Goal: Task Accomplishment & Management: Manage account settings

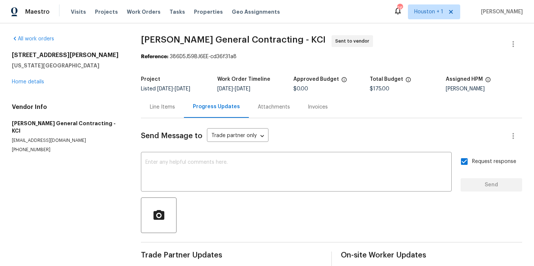
drag, startPoint x: 102, startPoint y: 82, endPoint x: 101, endPoint y: 78, distance: 3.9
click at [102, 82] on div "2939 NE Jewett St Kansas City, MO 64117 Home details" at bounding box center [67, 69] width 111 height 34
click at [137, 13] on span "Work Orders" at bounding box center [144, 11] width 34 height 7
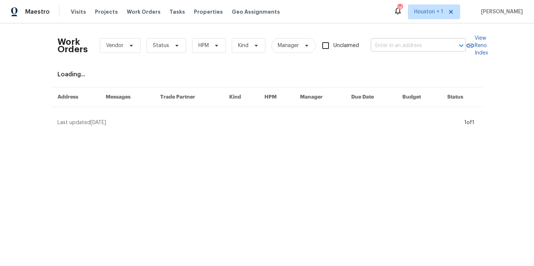
click at [390, 41] on input "text" at bounding box center [408, 46] width 74 height 12
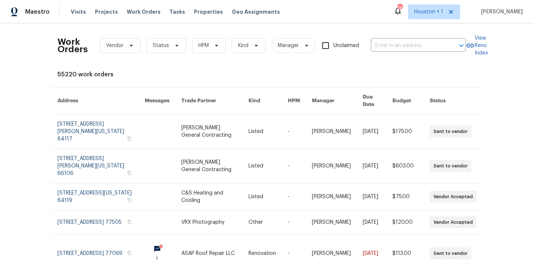
click at [280, 63] on div "Work Orders Vendor Status HPM Kind Manager Unclaimed ​ View Reno Index 55220 wo…" at bounding box center [267, 230] width 419 height 403
click at [402, 42] on input "text" at bounding box center [408, 46] width 74 height 12
type input "9624"
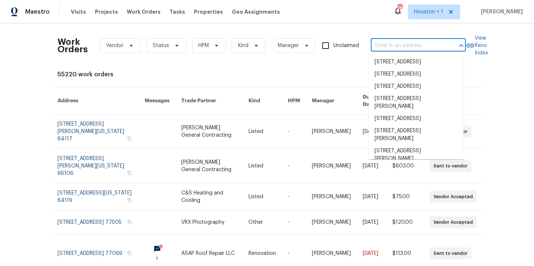
click at [402, 42] on input "text" at bounding box center [408, 46] width 74 height 12
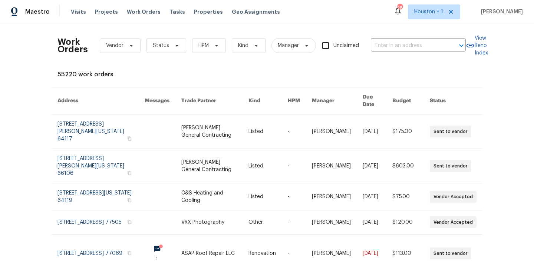
click at [247, 91] on th "Kind" at bounding box center [262, 101] width 39 height 27
click at [389, 42] on input "text" at bounding box center [408, 46] width 74 height 12
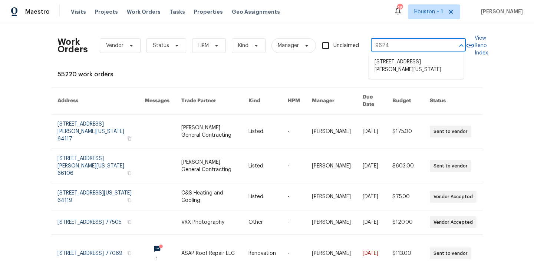
type input "9624 d"
click at [405, 69] on li "9624 Ditman Way, Kansas City, MO 64134" at bounding box center [416, 66] width 95 height 20
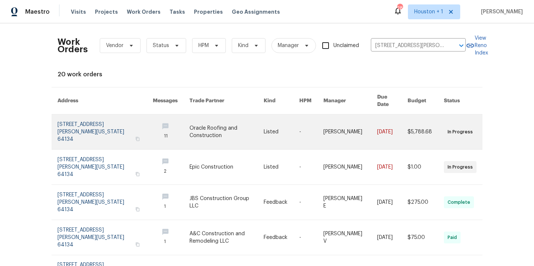
click at [205, 132] on link at bounding box center [227, 132] width 74 height 35
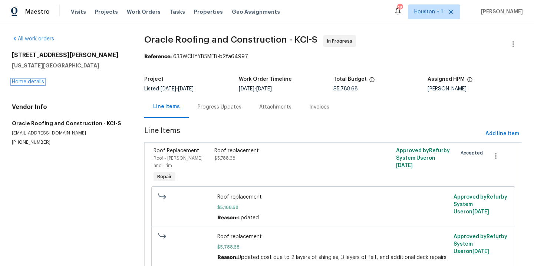
click at [40, 81] on link "Home details" at bounding box center [28, 81] width 32 height 5
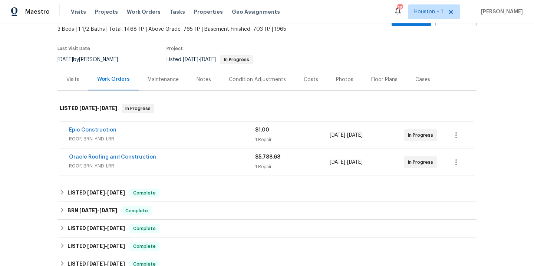
scroll to position [48, 0]
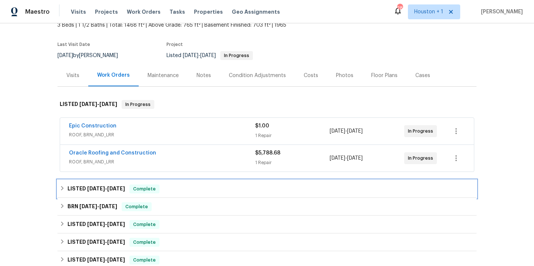
click at [101, 190] on span "8/18/25" at bounding box center [96, 188] width 18 height 5
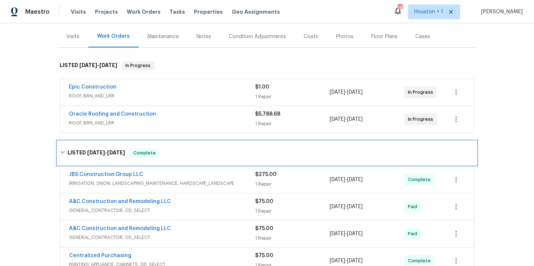
scroll to position [118, 0]
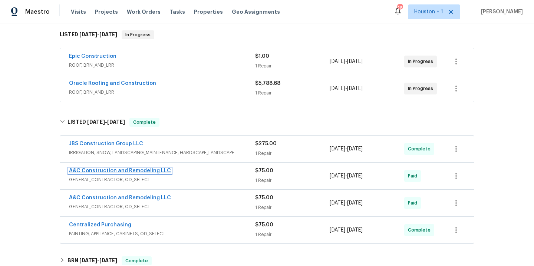
click at [130, 168] on link "A&C Construction and Remodeling LLC" at bounding box center [120, 170] width 102 height 5
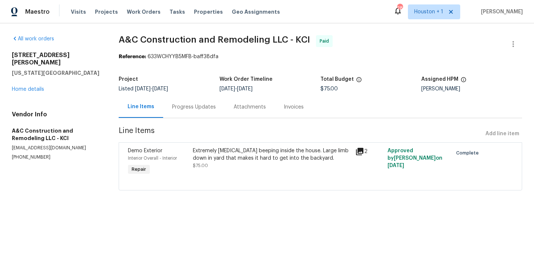
click at [249, 161] on div "Extremely ear piercing beeping inside the house. Large limb down in yard that m…" at bounding box center [272, 154] width 158 height 15
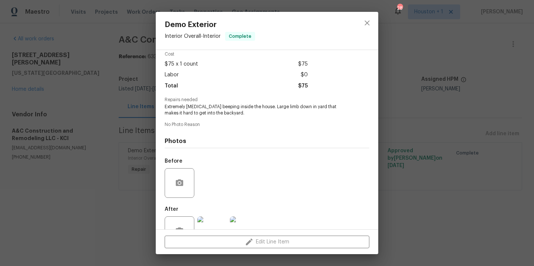
scroll to position [57, 0]
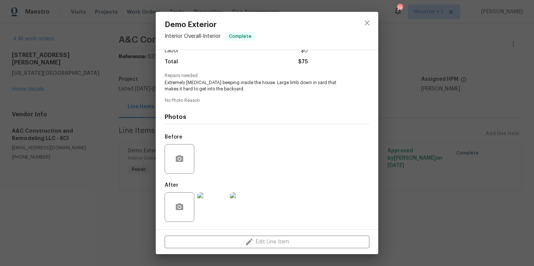
click at [200, 212] on img at bounding box center [212, 208] width 30 height 30
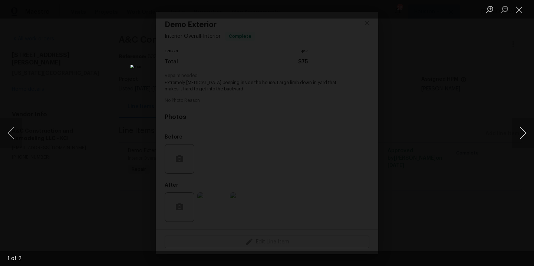
click at [521, 135] on button "Next image" at bounding box center [523, 133] width 22 height 30
click at [510, 129] on div "Lightbox" at bounding box center [267, 133] width 534 height 266
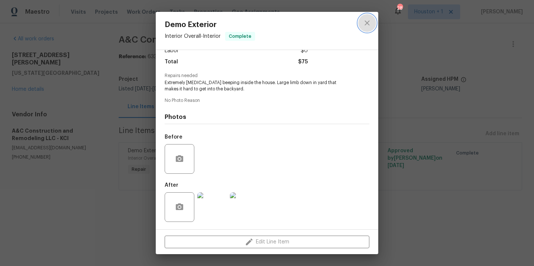
click at [369, 21] on icon "close" at bounding box center [367, 22] width 5 height 5
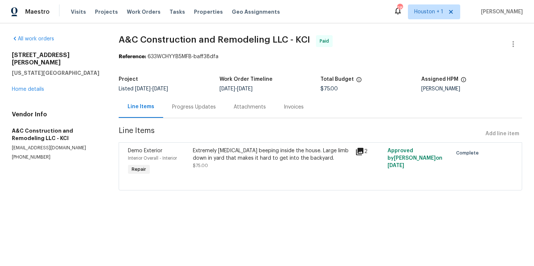
click at [23, 76] on div "9624 Ditman Way Kansas City, MO 64134 Home details" at bounding box center [56, 73] width 89 height 42
click at [23, 87] on link "Home details" at bounding box center [28, 89] width 32 height 5
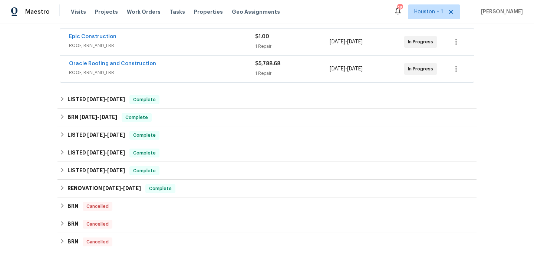
scroll to position [141, 0]
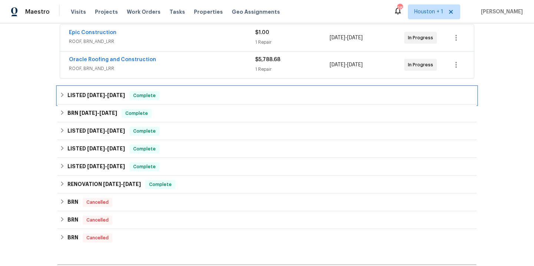
click at [105, 95] on span "8/18/25 - 9/2/25" at bounding box center [106, 95] width 38 height 5
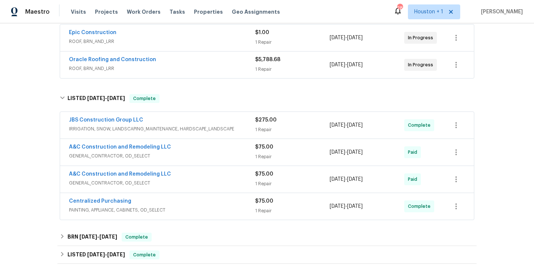
click at [130, 171] on span "A&C Construction and Remodeling LLC" at bounding box center [120, 174] width 102 height 7
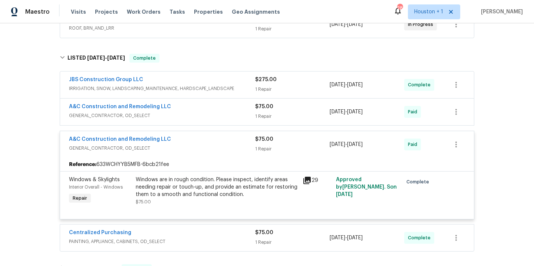
scroll to position [189, 0]
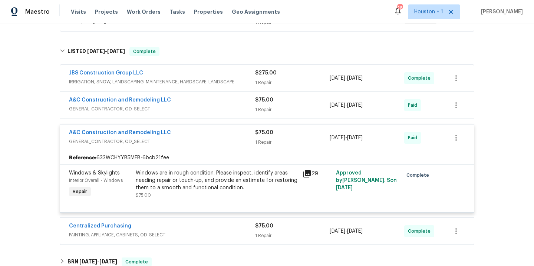
click at [219, 184] on div "Windows are in rough condition. Please inspect, identify areas needing repair o…" at bounding box center [217, 181] width 163 height 22
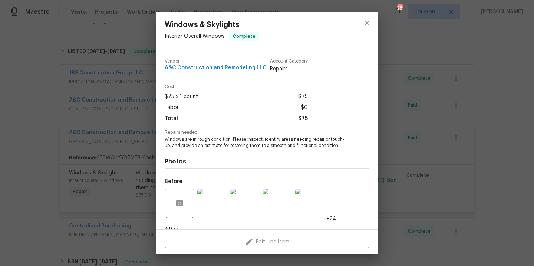
scroll to position [50, 0]
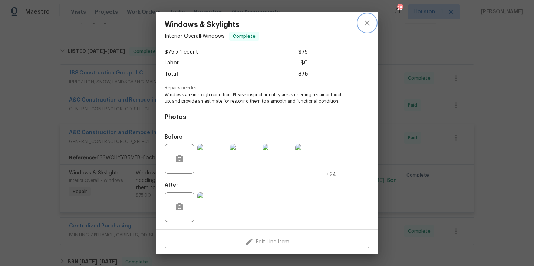
click at [364, 20] on icon "close" at bounding box center [367, 23] width 9 height 9
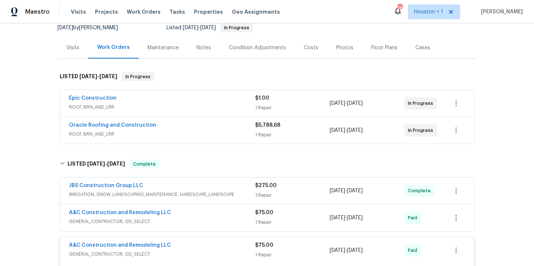
scroll to position [94, 0]
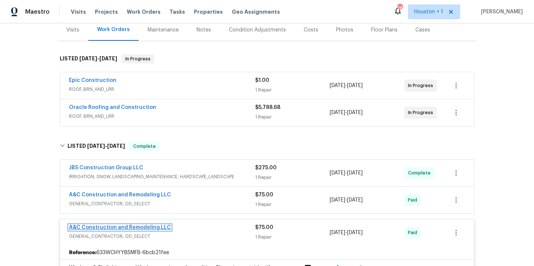
click at [131, 226] on link "A&C Construction and Remodeling LLC" at bounding box center [120, 227] width 102 height 5
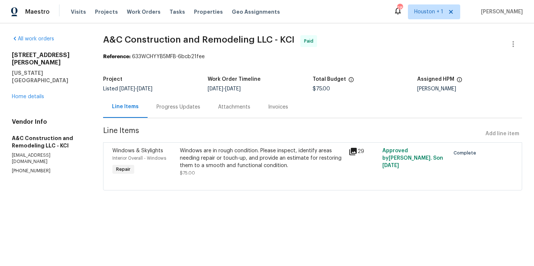
click at [187, 107] on div "Progress Updates" at bounding box center [179, 107] width 44 height 7
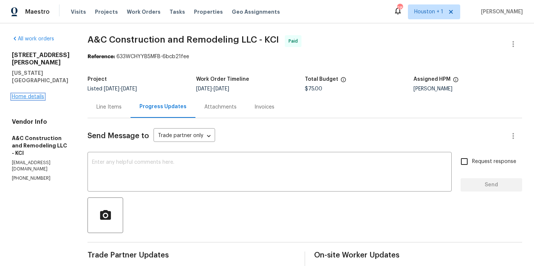
click at [27, 94] on link "Home details" at bounding box center [28, 96] width 32 height 5
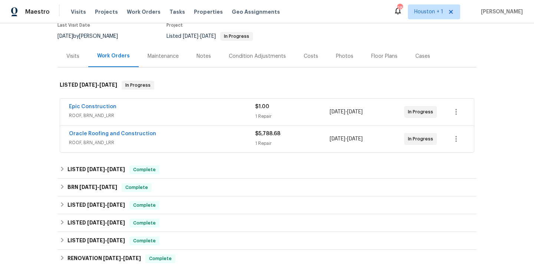
scroll to position [69, 0]
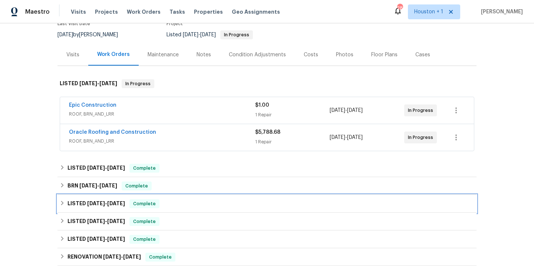
click at [87, 201] on span "6/18/25" at bounding box center [96, 203] width 18 height 5
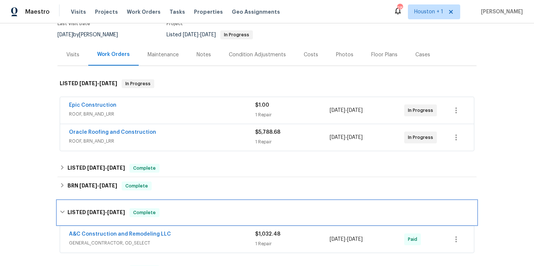
scroll to position [138, 0]
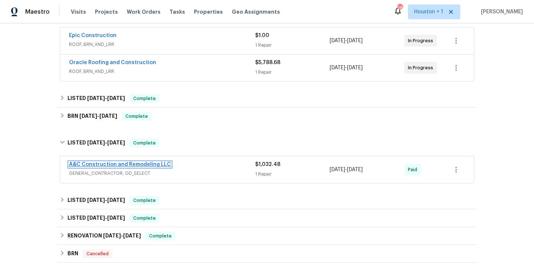
click at [129, 163] on link "A&C Construction and Remodeling LLC" at bounding box center [120, 164] width 102 height 5
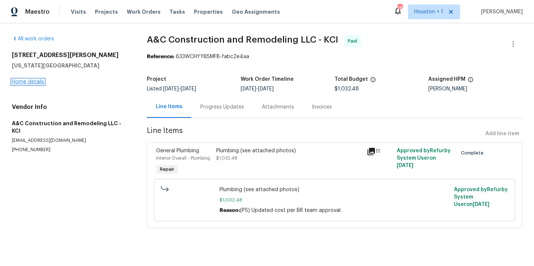
click at [24, 79] on link "Home details" at bounding box center [28, 81] width 32 height 5
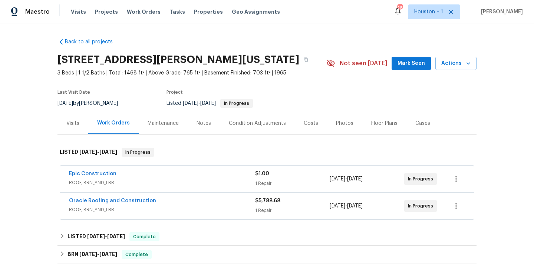
scroll to position [241, 0]
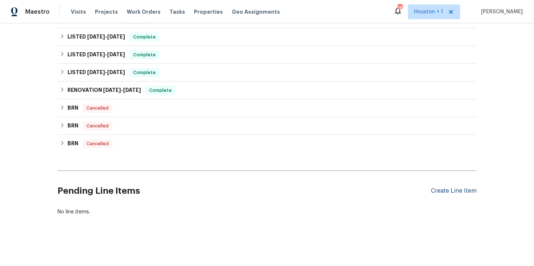
click at [452, 188] on div "Create Line Item" at bounding box center [454, 191] width 46 height 7
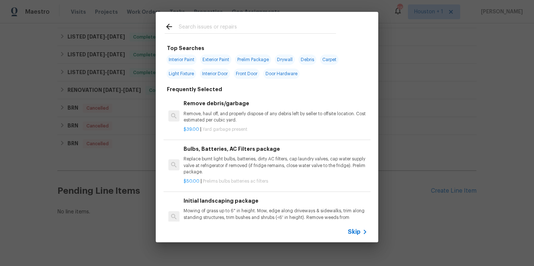
click at [213, 29] on input "text" at bounding box center [257, 27] width 157 height 11
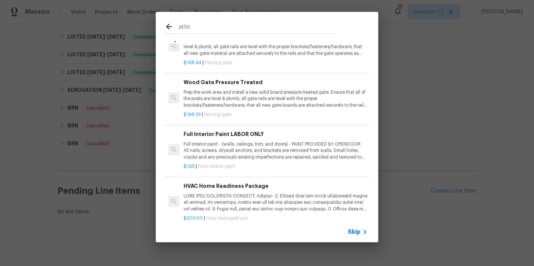
scroll to position [22, 0]
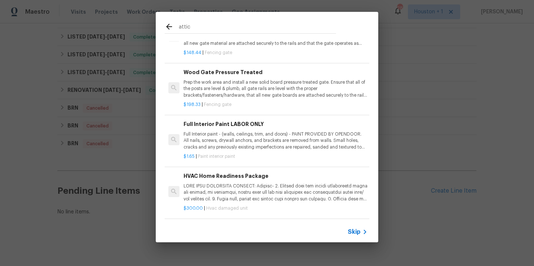
click at [212, 27] on input "attic" at bounding box center [257, 27] width 157 height 11
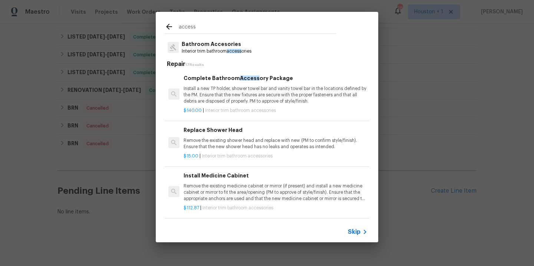
scroll to position [0, 0]
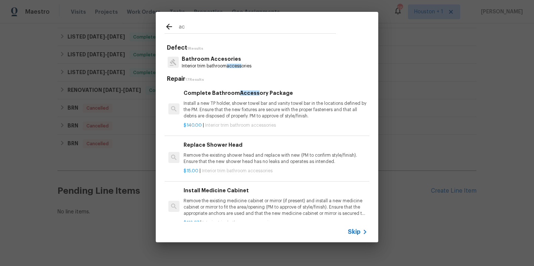
type input "a"
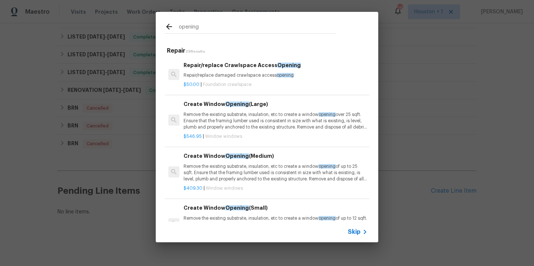
type input "opening"
click at [245, 72] on p "Repair/replace damaged crawlspace access opening" at bounding box center [276, 75] width 184 height 6
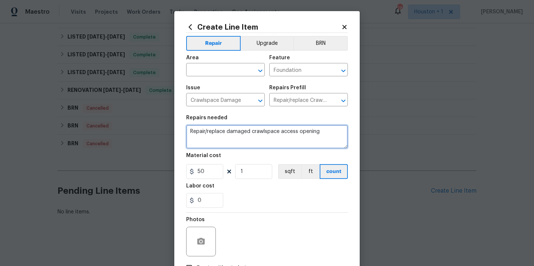
click at [319, 134] on textarea "Repair/replace damaged crawlspace access opening" at bounding box center [267, 137] width 162 height 24
type textarea "Add attic access cover for opening in the garage and close in the hole next to …"
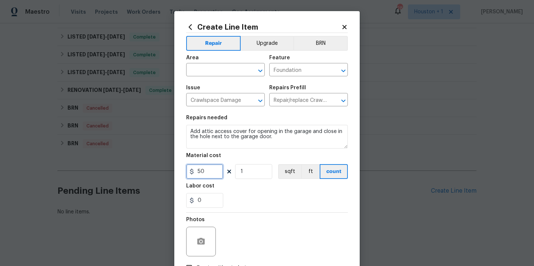
click at [213, 170] on input "50" at bounding box center [204, 171] width 37 height 15
type input "75"
click at [202, 65] on input "text" at bounding box center [215, 71] width 58 height 12
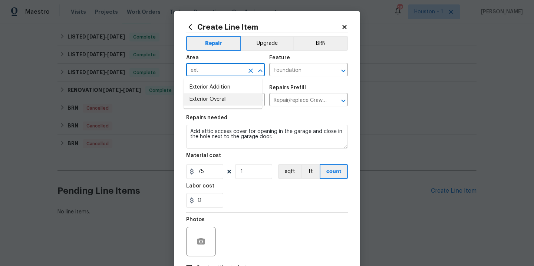
click at [213, 102] on li "Exterior Overall" at bounding box center [223, 100] width 79 height 12
type input "Exterior Overall"
click at [289, 71] on input "Foundation" at bounding box center [298, 71] width 58 height 12
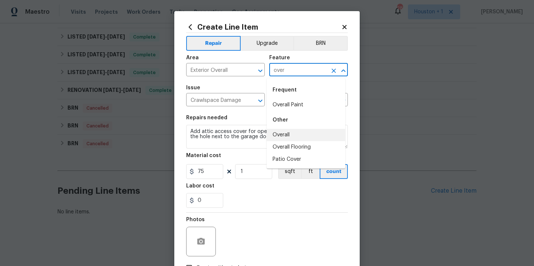
click at [288, 135] on li "Overall" at bounding box center [306, 135] width 79 height 12
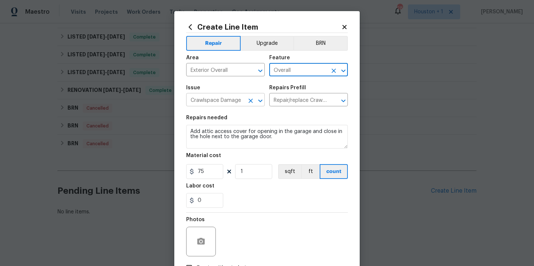
type input "Overall"
click at [212, 100] on input "Crawlspace Damage" at bounding box center [215, 101] width 58 height 12
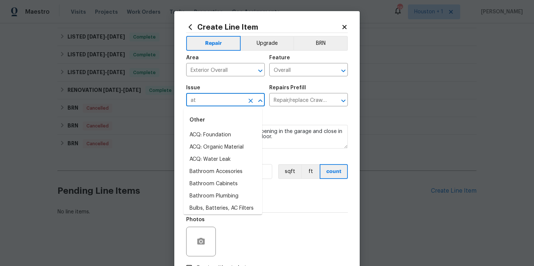
type input "a"
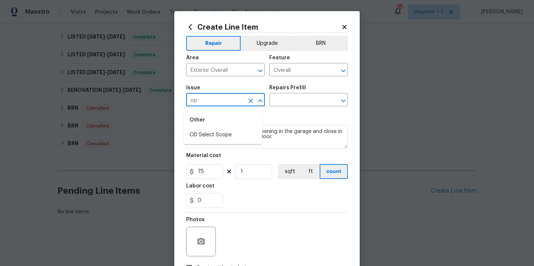
type input "o"
type input "m"
type input "o"
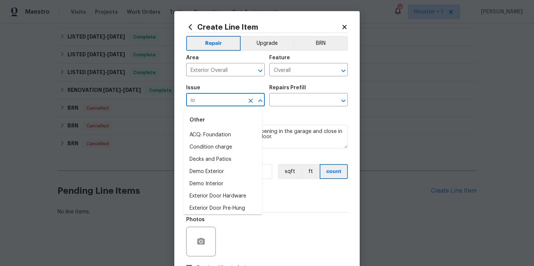
type input "i"
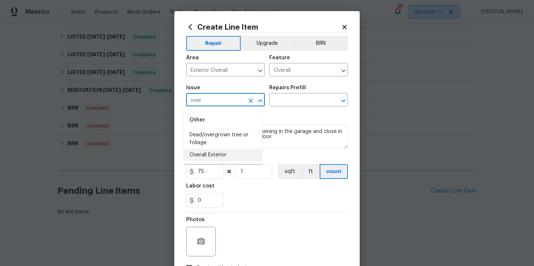
click at [232, 150] on li "Overall Exterior" at bounding box center [223, 155] width 79 height 12
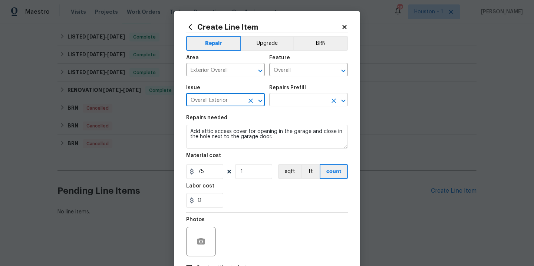
click at [300, 104] on input "text" at bounding box center [298, 101] width 58 height 12
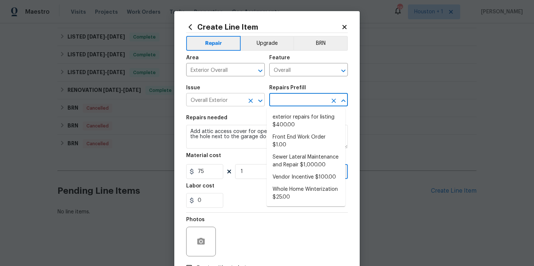
click at [230, 95] on input "Overall Exterior" at bounding box center [215, 101] width 58 height 12
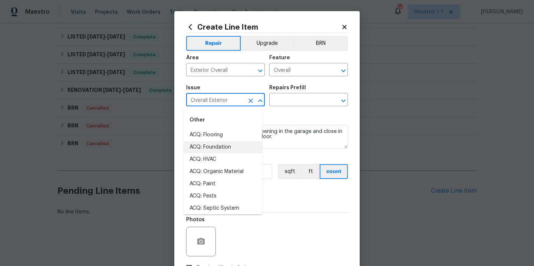
click at [230, 95] on input "Overall Exterior" at bounding box center [215, 101] width 58 height 12
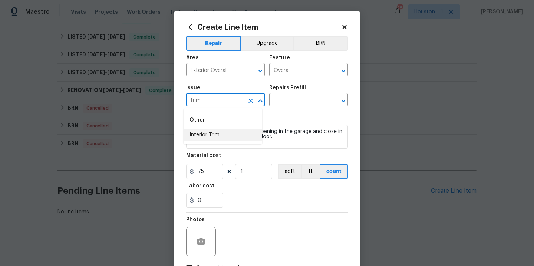
click at [229, 131] on li "Interior Trim" at bounding box center [223, 135] width 79 height 12
type input "Interior Trim"
click at [301, 99] on input "text" at bounding box center [298, 101] width 58 height 12
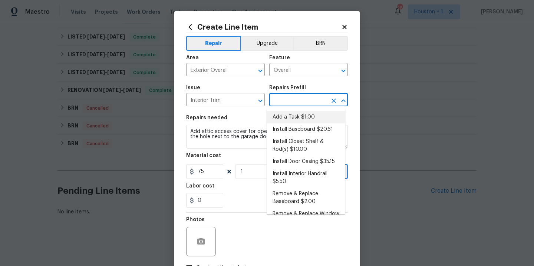
click at [300, 114] on li "Add a Task $1.00" at bounding box center [306, 117] width 79 height 12
type input "Interior Trim"
type input "Add a Task $1.00"
type textarea "HPM to detail"
type input "1"
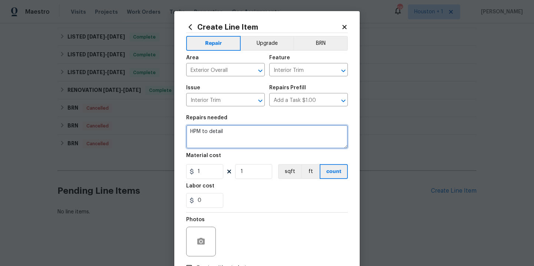
click at [299, 134] on textarea "HPM to detail" at bounding box center [267, 137] width 162 height 24
click at [300, 134] on textarea "HPM to detail" at bounding box center [267, 137] width 162 height 24
type textarea "Add attic access cover for opening in the garage and close in the hole next to …"
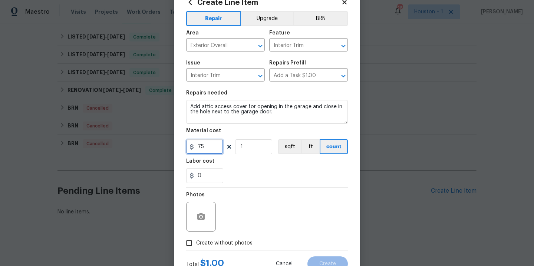
scroll to position [53, 0]
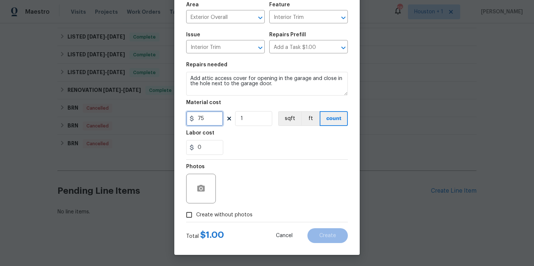
type input "75"
click at [198, 183] on button "button" at bounding box center [201, 189] width 18 height 18
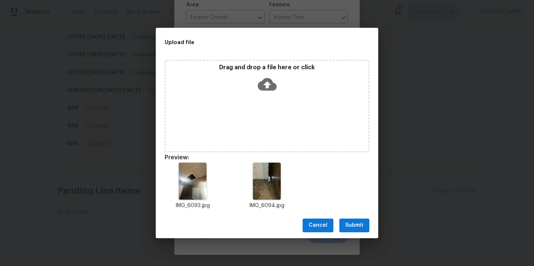
click at [353, 223] on span "Submit" at bounding box center [355, 225] width 18 height 9
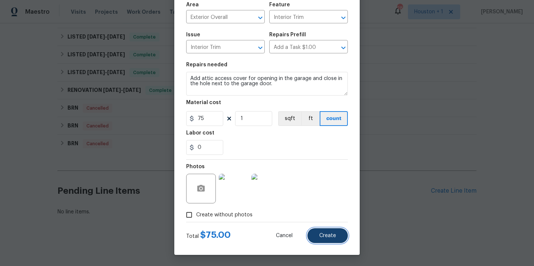
click at [336, 230] on button "Create" at bounding box center [328, 236] width 40 height 15
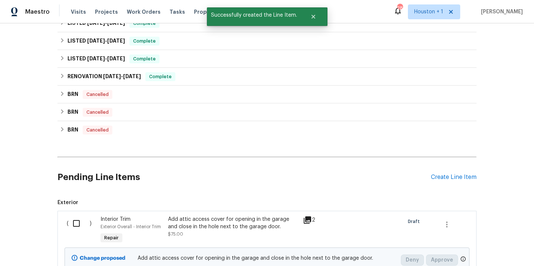
scroll to position [295, 0]
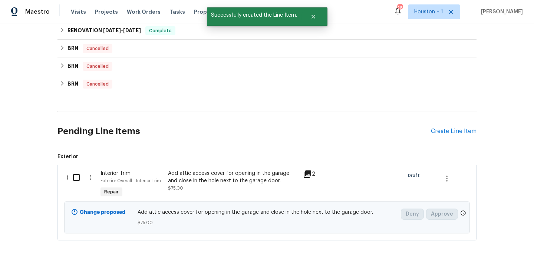
click at [72, 180] on input "checkbox" at bounding box center [79, 178] width 21 height 16
checkbox input "true"
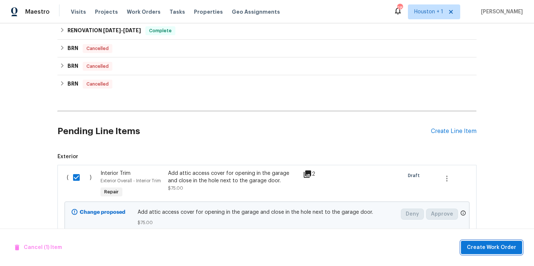
click at [498, 248] on span "Create Work Order" at bounding box center [491, 247] width 49 height 9
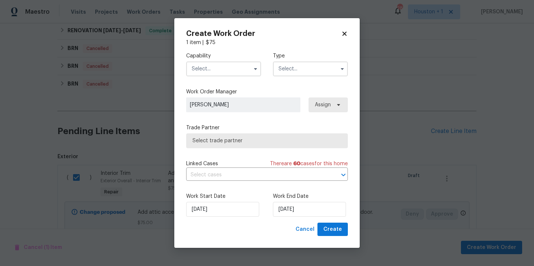
click at [221, 69] on input "text" at bounding box center [223, 69] width 75 height 15
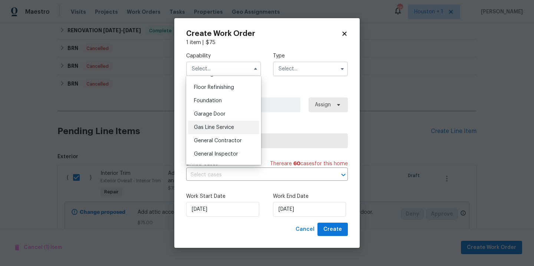
scroll to position [312, 0]
click at [210, 130] on span "General Contractor" at bounding box center [218, 127] width 48 height 5
type input "General Contractor"
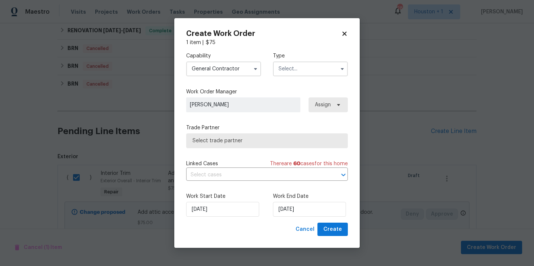
click at [290, 72] on input "text" at bounding box center [310, 69] width 75 height 15
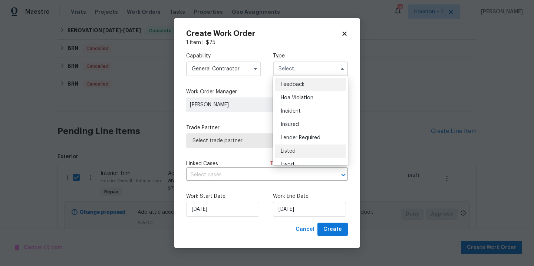
click at [292, 150] on span "Listed" at bounding box center [288, 151] width 15 height 5
type input "Listed"
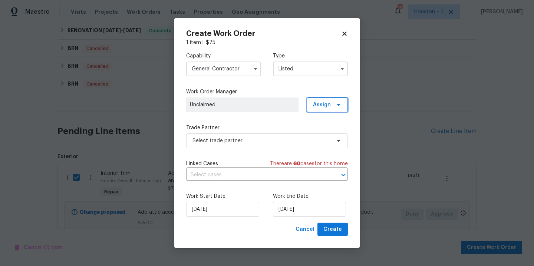
click at [320, 107] on span "Assign" at bounding box center [322, 104] width 18 height 7
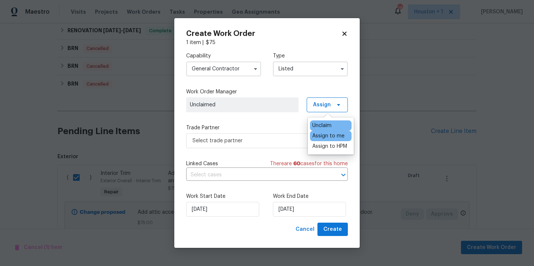
click at [319, 135] on div "Assign to me" at bounding box center [328, 135] width 32 height 7
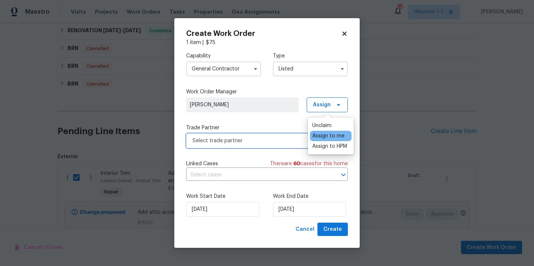
click at [253, 139] on span "Select trade partner" at bounding box center [262, 140] width 138 height 7
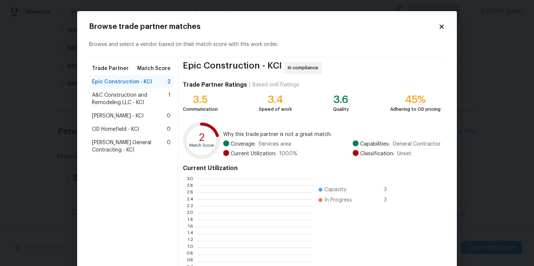
scroll to position [98, 110]
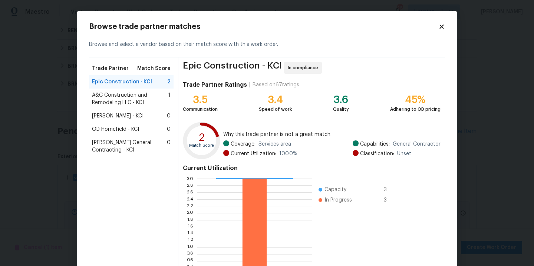
click at [105, 145] on span "Nicholson General Contracting - KCI" at bounding box center [129, 146] width 75 height 15
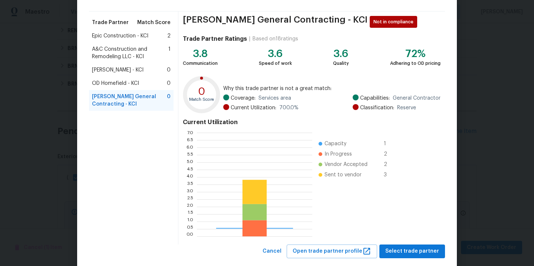
scroll to position [61, 0]
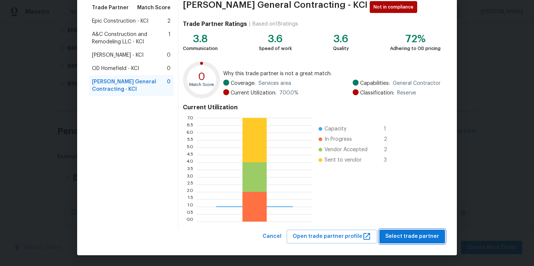
click at [405, 230] on button "Select trade partner" at bounding box center [413, 237] width 66 height 14
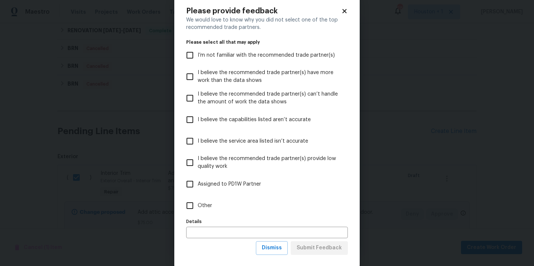
scroll to position [27, 0]
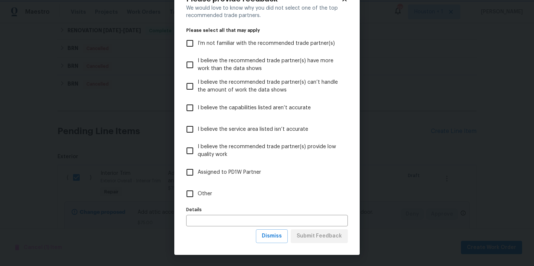
click at [417, 166] on body "Maestro Visits Projects Work Orders Tasks Properties Geo Assignments 28 Houston…" at bounding box center [267, 133] width 534 height 266
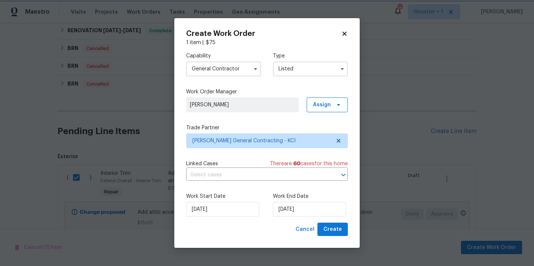
scroll to position [0, 0]
click at [315, 206] on input "[DATE]" at bounding box center [309, 209] width 73 height 15
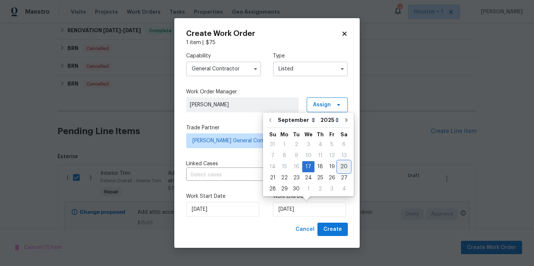
click at [345, 167] on div "20" at bounding box center [344, 167] width 12 height 10
type input "[DATE]"
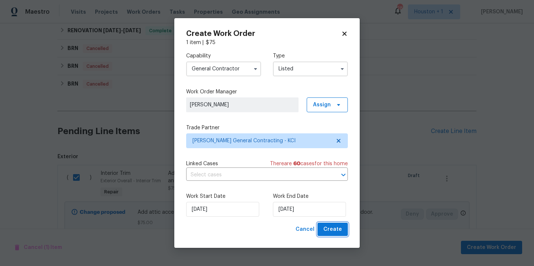
click at [337, 231] on span "Create" at bounding box center [333, 229] width 19 height 9
checkbox input "false"
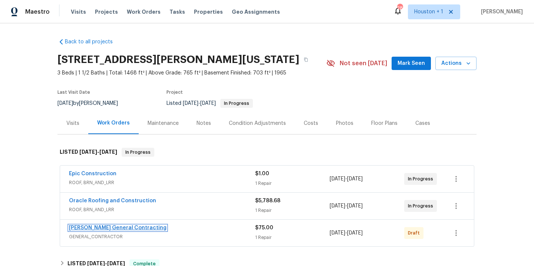
click at [100, 226] on link "[PERSON_NAME] General Contracting" at bounding box center [118, 228] width 98 height 5
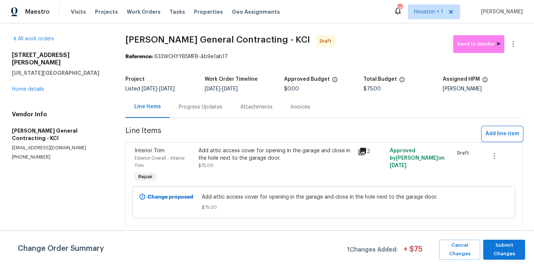
click at [489, 135] on span "Add line item" at bounding box center [503, 134] width 34 height 9
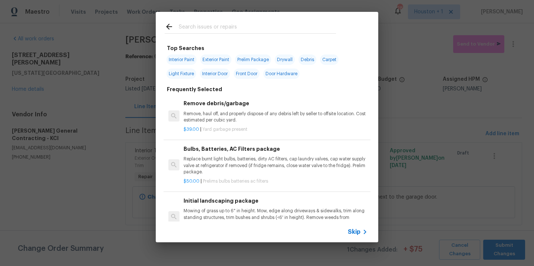
click at [217, 29] on input "text" at bounding box center [257, 27] width 157 height 11
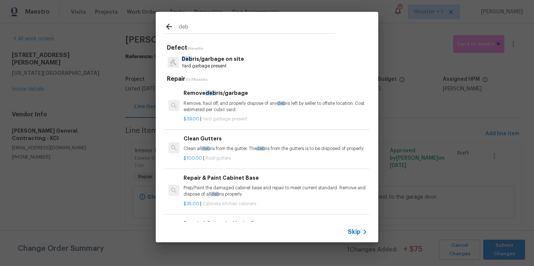
type input "deb"
click at [195, 63] on p "Deb ris/garbage on site" at bounding box center [213, 59] width 62 height 8
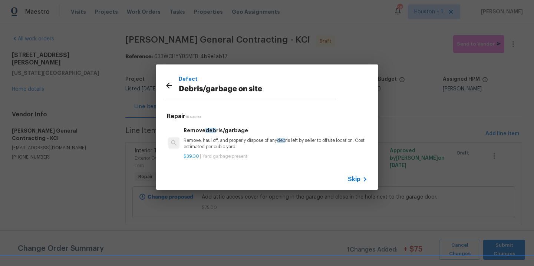
click at [225, 134] on h6 "Remove deb ris/garbage" at bounding box center [276, 131] width 184 height 8
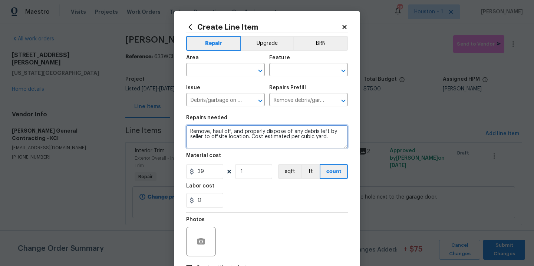
click at [332, 142] on textarea "Remove, haul off, and properly dispose of any debris left by seller to offsite …" at bounding box center [267, 137] width 162 height 24
type textarea "Blow out all of the debris in the garage and clean any spider webs."
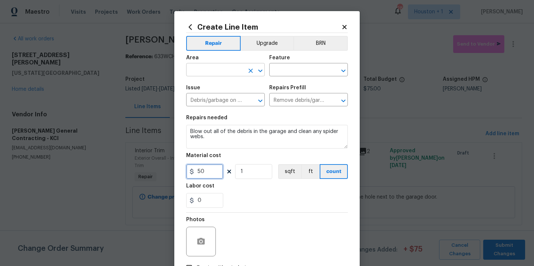
type input "50"
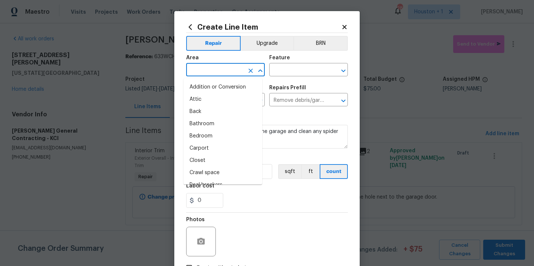
click at [207, 69] on input "text" at bounding box center [215, 71] width 58 height 12
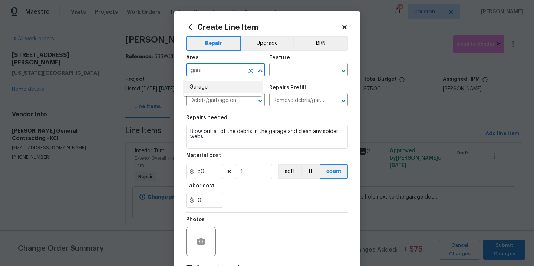
click at [210, 85] on li "Garage" at bounding box center [223, 87] width 79 height 12
type input "Garage"
click at [288, 74] on input "text" at bounding box center [298, 71] width 58 height 12
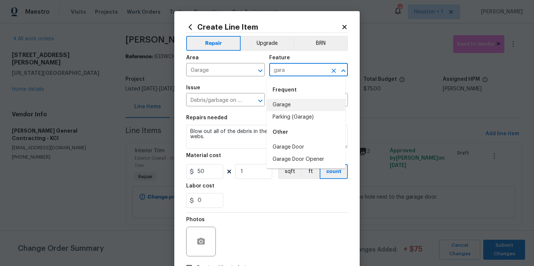
click at [291, 103] on li "Garage" at bounding box center [306, 105] width 79 height 12
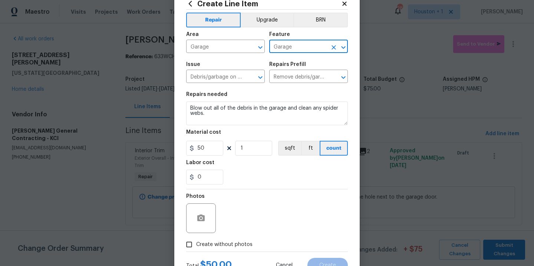
scroll to position [53, 0]
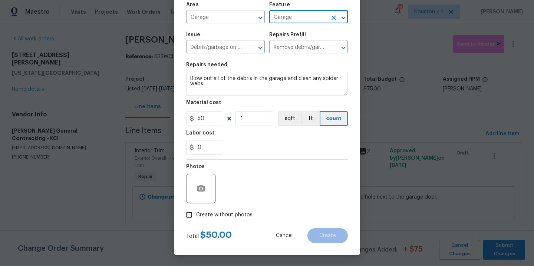
type input "Garage"
click at [226, 216] on span "Create without photos" at bounding box center [224, 216] width 56 height 8
click at [196, 216] on input "Create without photos" at bounding box center [189, 215] width 14 height 14
checkbox input "true"
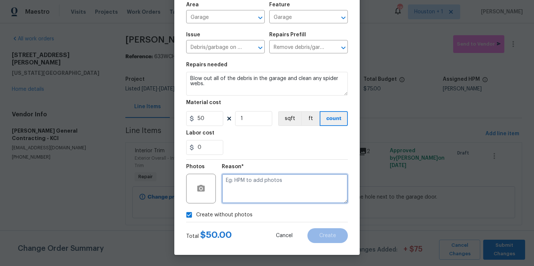
click at [252, 191] on textarea at bounding box center [285, 189] width 126 height 30
type textarea "."
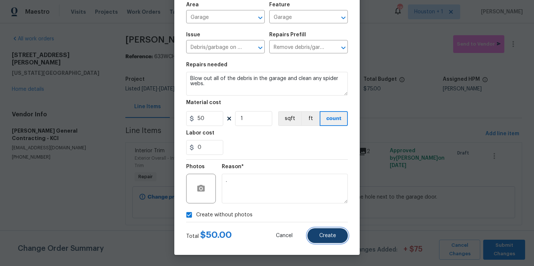
click at [334, 233] on button "Create" at bounding box center [328, 236] width 40 height 15
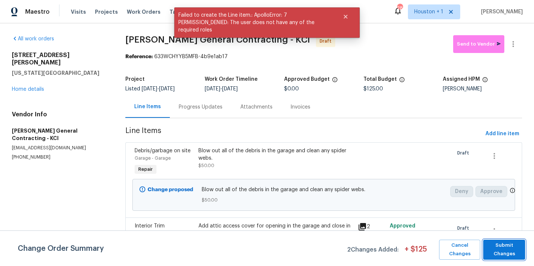
click at [513, 249] on span "Submit Changes" at bounding box center [504, 250] width 35 height 17
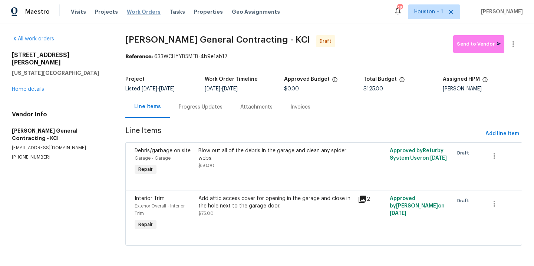
click at [132, 15] on span "Work Orders" at bounding box center [144, 11] width 34 height 7
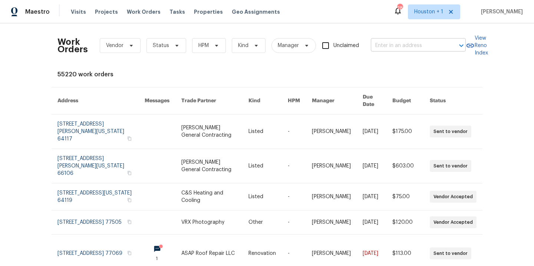
click at [420, 46] on input "text" at bounding box center [408, 46] width 74 height 12
type input "612 n lo"
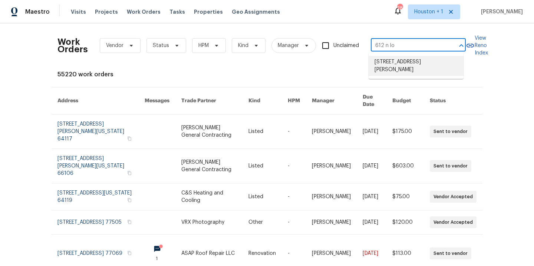
click at [409, 65] on li "612 N Logan St, Olathe, KS 66061" at bounding box center [416, 66] width 95 height 20
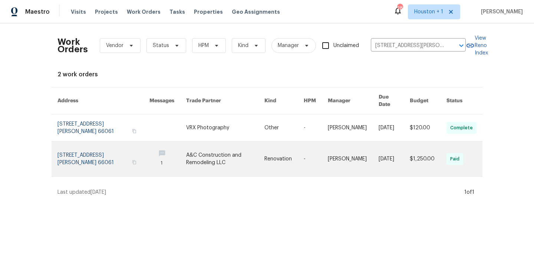
click at [207, 158] on link at bounding box center [225, 159] width 78 height 35
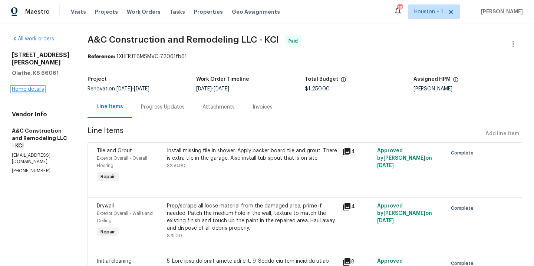
click at [16, 87] on link "Home details" at bounding box center [28, 89] width 32 height 5
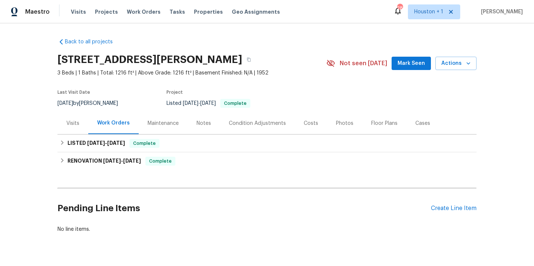
click at [148, 123] on div "Maintenance" at bounding box center [163, 123] width 31 height 7
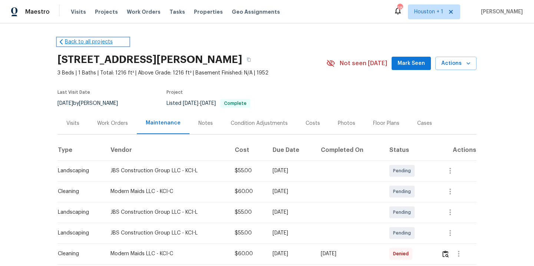
click at [69, 40] on link "Back to all projects" at bounding box center [93, 41] width 71 height 7
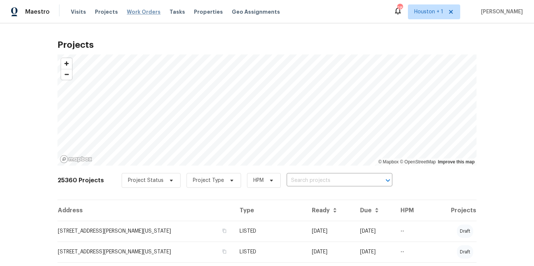
click at [139, 11] on span "Work Orders" at bounding box center [144, 11] width 34 height 7
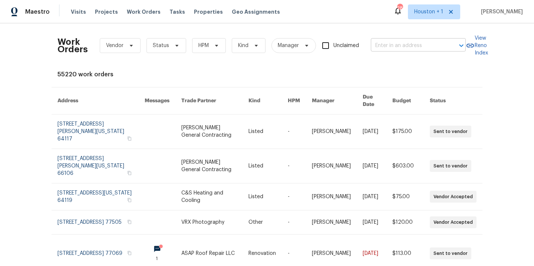
click at [398, 46] on input "text" at bounding box center [408, 46] width 74 height 12
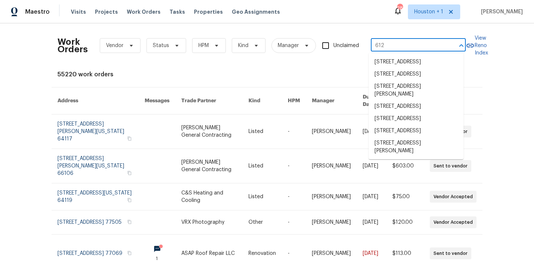
type input "612 n"
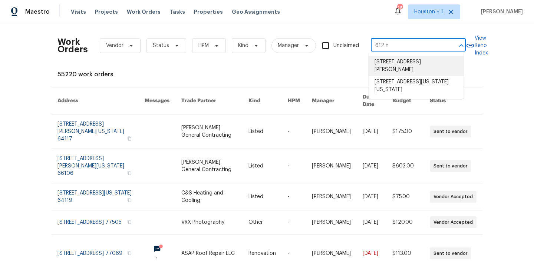
click at [408, 63] on li "612 N Logan St, Olathe, KS 66061" at bounding box center [416, 66] width 95 height 20
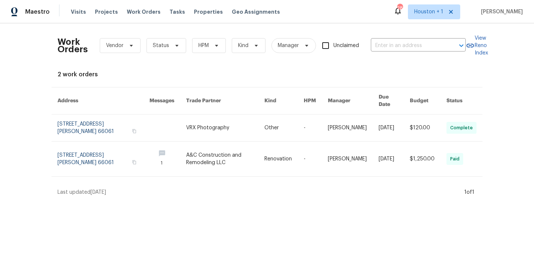
type input "612 N Logan St, Olathe, KS 66061"
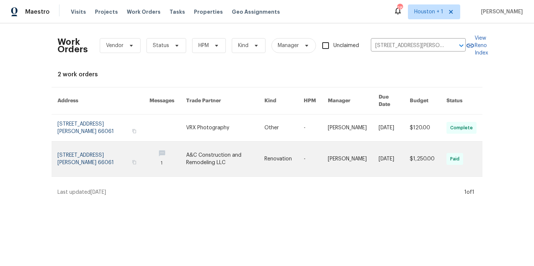
click at [194, 153] on link at bounding box center [225, 159] width 78 height 35
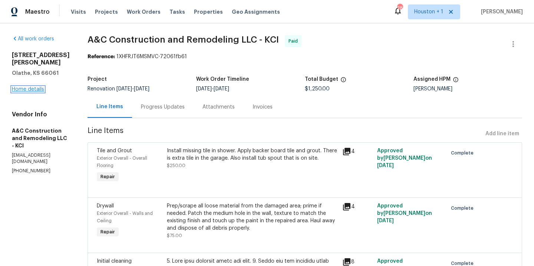
click at [35, 87] on link "Home details" at bounding box center [28, 89] width 32 height 5
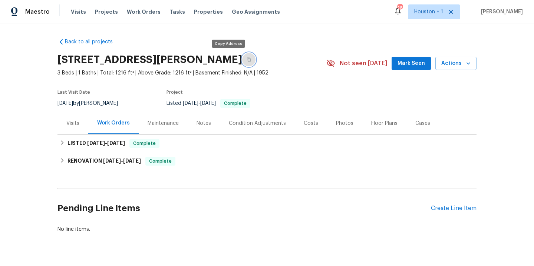
click at [242, 59] on button "button" at bounding box center [248, 59] width 13 height 13
click at [143, 12] on span "Work Orders" at bounding box center [144, 11] width 34 height 7
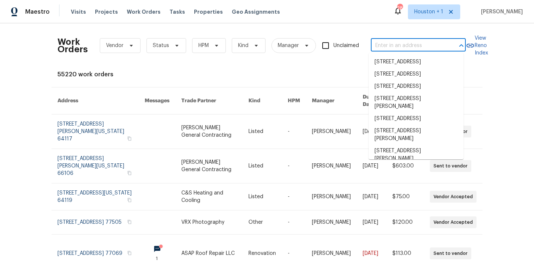
click at [410, 48] on input "text" at bounding box center [408, 46] width 74 height 12
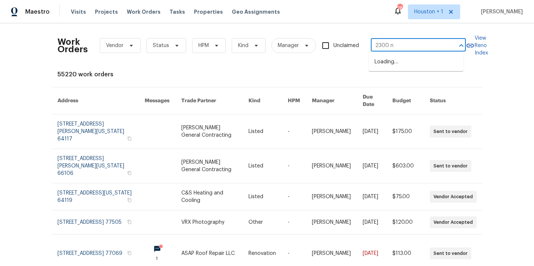
type input "2300 ne"
click at [402, 81] on li "2300 NE Silver Spring Ln, Lees Summit, MO 64086" at bounding box center [416, 74] width 95 height 12
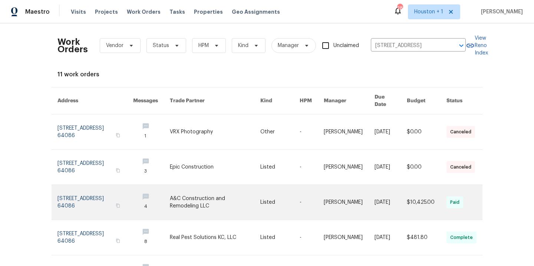
click at [198, 189] on link at bounding box center [215, 202] width 91 height 35
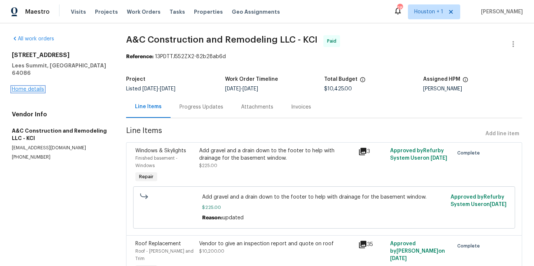
click at [28, 87] on link "Home details" at bounding box center [28, 89] width 32 height 5
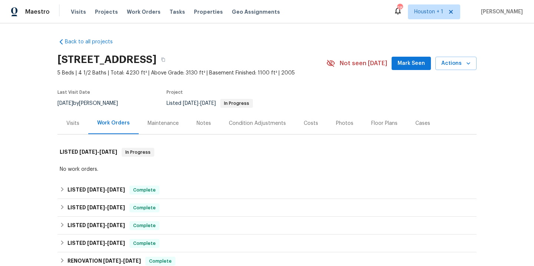
scroll to position [141, 0]
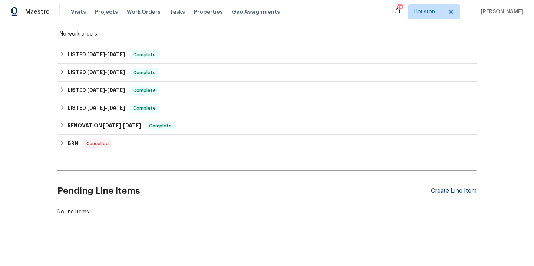
click at [451, 188] on div "Create Line Item" at bounding box center [454, 191] width 46 height 7
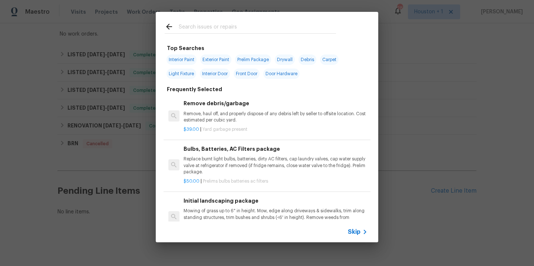
click at [204, 29] on input "text" at bounding box center [257, 27] width 157 height 11
click at [169, 23] on icon at bounding box center [169, 26] width 9 height 9
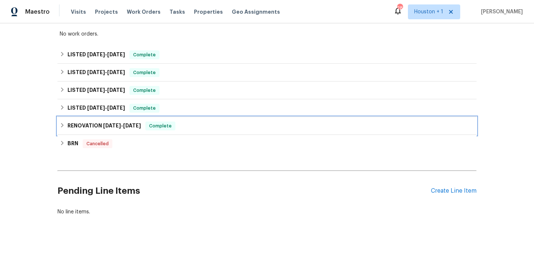
click at [88, 123] on h6 "RENOVATION 3/28/25 - 4/7/25" at bounding box center [104, 126] width 73 height 9
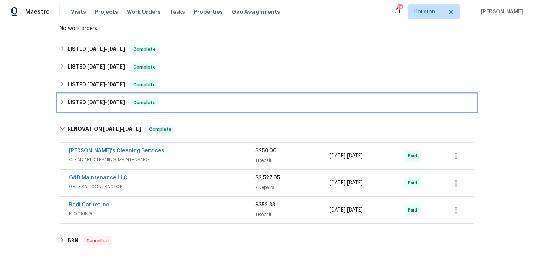
click at [94, 102] on span "4/25/25" at bounding box center [96, 102] width 18 height 5
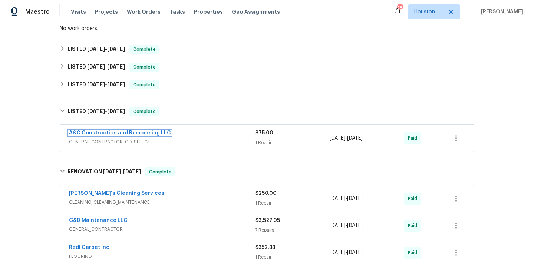
click at [106, 134] on link "A&C Construction and Remodeling LLC" at bounding box center [120, 133] width 102 height 5
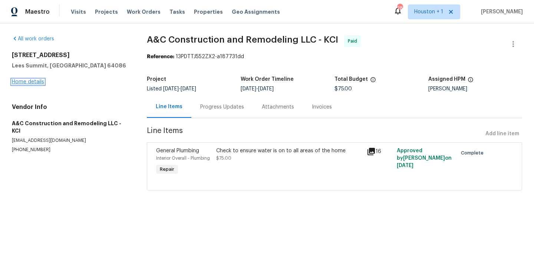
click at [39, 84] on link "Home details" at bounding box center [28, 81] width 32 height 5
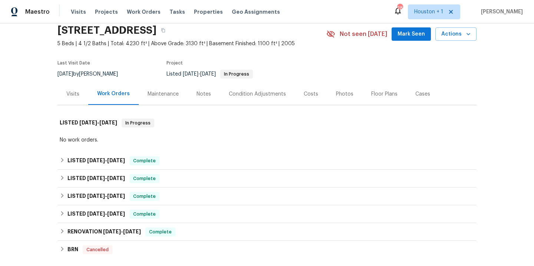
scroll to position [73, 0]
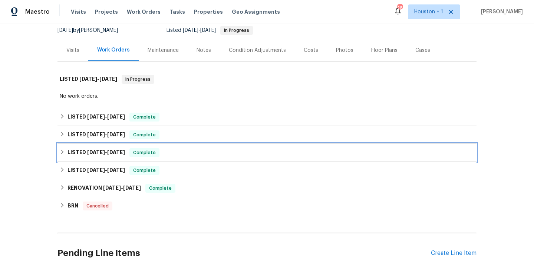
click at [93, 152] on span "[DATE]" at bounding box center [96, 152] width 18 height 5
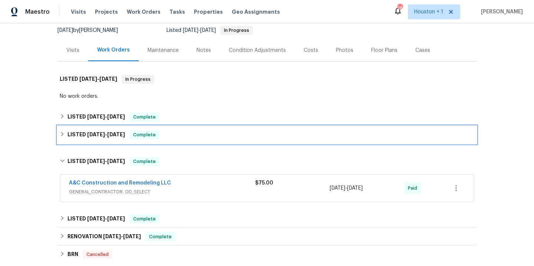
click at [91, 132] on h6 "LISTED 5/19/25 - 6/11/25" at bounding box center [97, 135] width 58 height 9
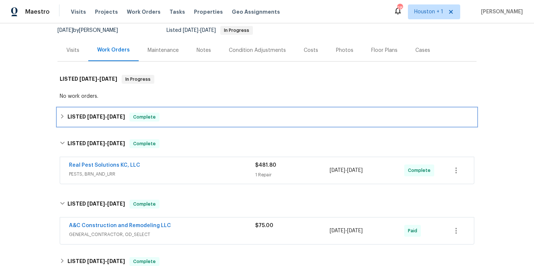
click at [88, 115] on span "5/19/25" at bounding box center [96, 116] width 18 height 5
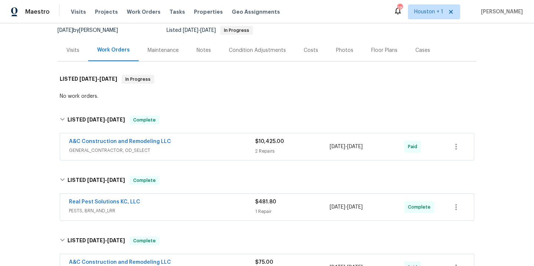
click at [137, 144] on span "A&C Construction and Remodeling LLC" at bounding box center [120, 141] width 102 height 7
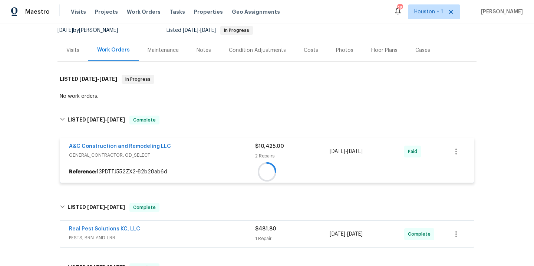
click at [135, 142] on div "A&C Construction and Remodeling LLC GENERAL_CONTRACTOR, OD_SELECT $10,425.00 2 …" at bounding box center [267, 151] width 414 height 27
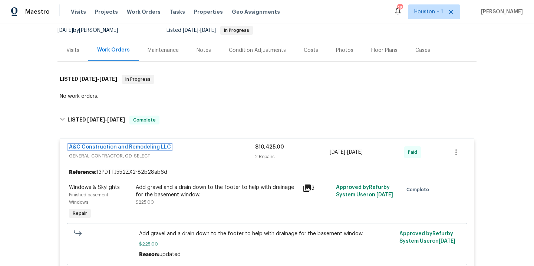
click at [136, 145] on link "A&C Construction and Remodeling LLC" at bounding box center [120, 147] width 102 height 5
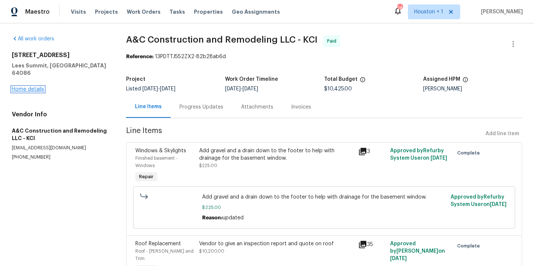
click at [35, 87] on link "Home details" at bounding box center [28, 89] width 32 height 5
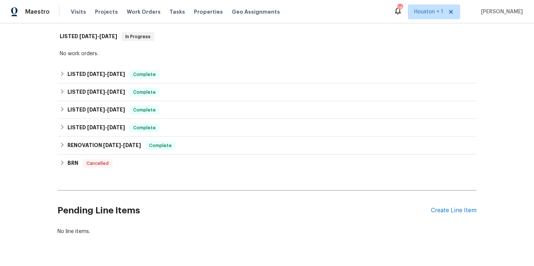
scroll to position [141, 0]
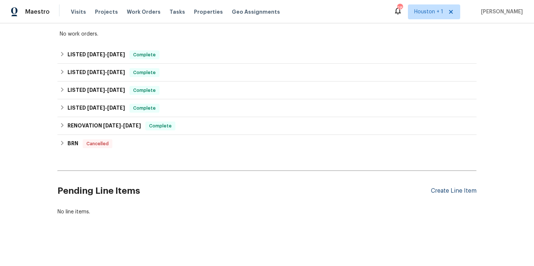
click at [451, 188] on div "Create Line Item" at bounding box center [454, 191] width 46 height 7
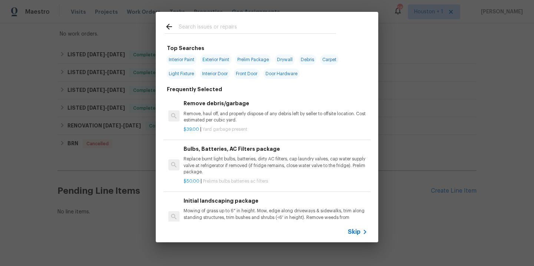
click at [212, 24] on input "text" at bounding box center [257, 27] width 157 height 11
click at [186, 62] on span "Interior Paint" at bounding box center [182, 60] width 30 height 10
type input "Interior Paint"
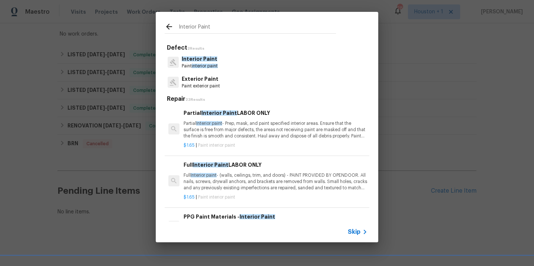
click at [197, 61] on span "Interior Paint" at bounding box center [200, 58] width 36 height 5
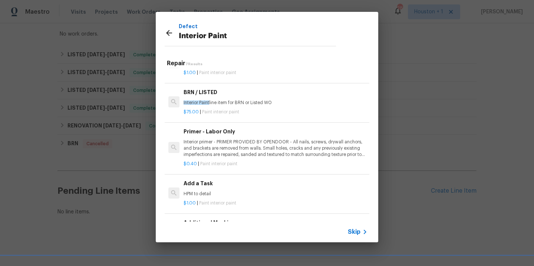
scroll to position [134, 0]
click at [226, 183] on div "Add a Task HPM to detail" at bounding box center [276, 189] width 184 height 18
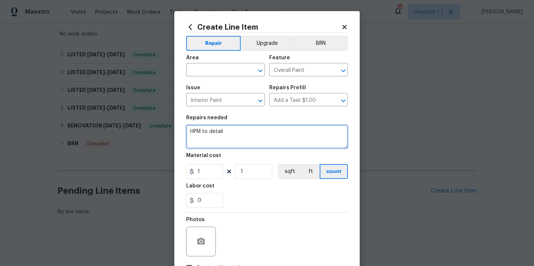
click at [241, 139] on textarea "HPM to detail" at bounding box center [267, 137] width 162 height 24
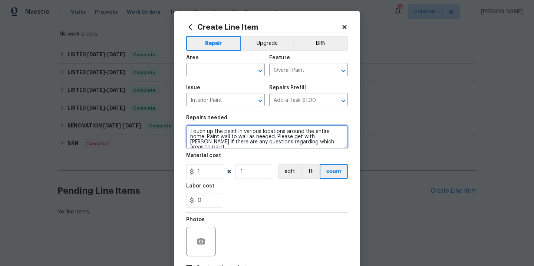
type textarea "Touch up the paint in various locations around the entire home. Paint wall to w…"
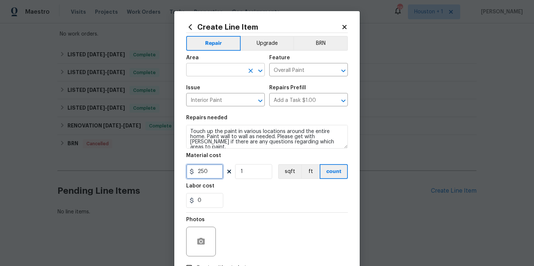
type input "250"
click at [207, 68] on input "text" at bounding box center [215, 71] width 58 height 12
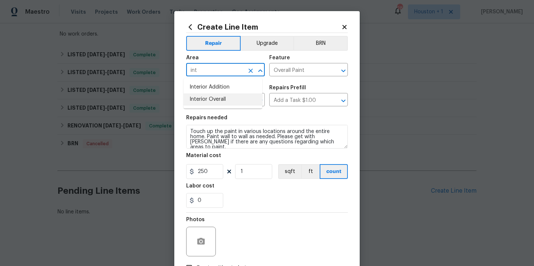
click at [215, 101] on li "Interior Overall" at bounding box center [223, 100] width 79 height 12
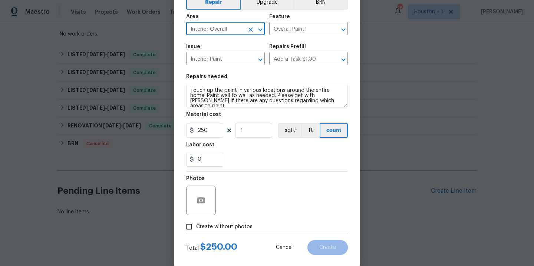
scroll to position [53, 0]
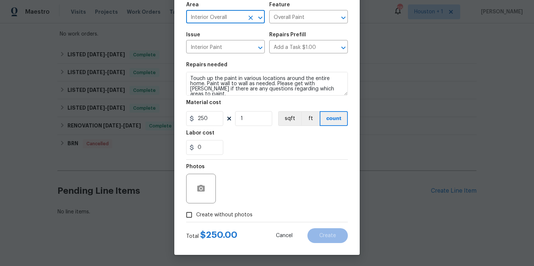
type input "Interior Overall"
click at [231, 217] on span "Create without photos" at bounding box center [224, 216] width 56 height 8
click at [196, 217] on input "Create without photos" at bounding box center [189, 215] width 14 height 14
checkbox input "true"
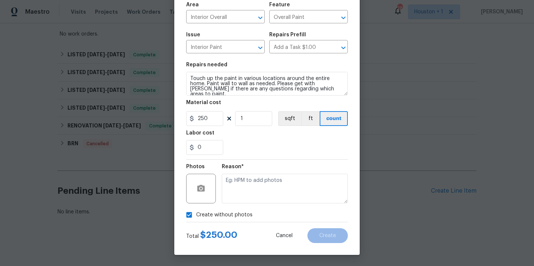
click at [258, 183] on textarea at bounding box center [285, 189] width 126 height 30
type textarea "."
click at [334, 244] on div "Create Line Item Repair Upgrade BRN Area Interior Overall ​ Feature Overall Pai…" at bounding box center [267, 106] width 186 height 297
click at [332, 239] on button "Create" at bounding box center [328, 236] width 40 height 15
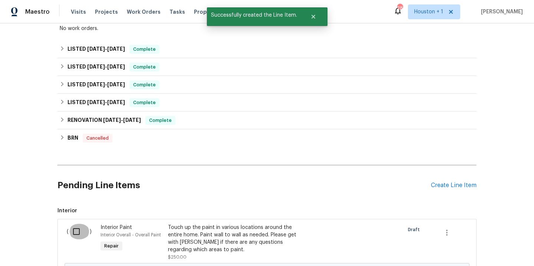
click at [76, 230] on input "checkbox" at bounding box center [79, 232] width 21 height 16
checkbox input "true"
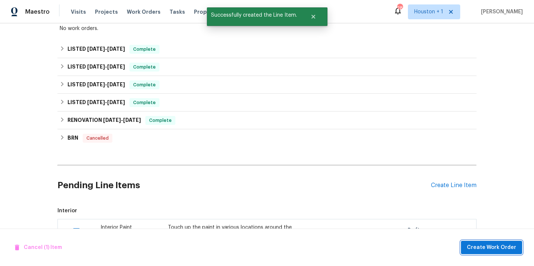
click at [492, 246] on span "Create Work Order" at bounding box center [491, 247] width 49 height 9
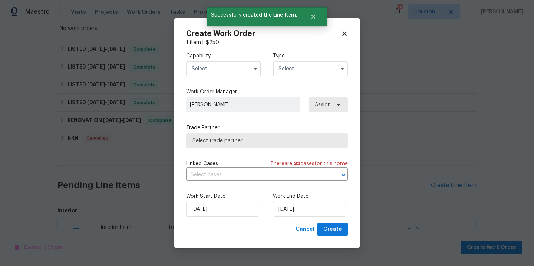
click at [229, 76] on div "Capability Type" at bounding box center [267, 64] width 162 height 36
click at [225, 73] on input "text" at bounding box center [223, 69] width 75 height 15
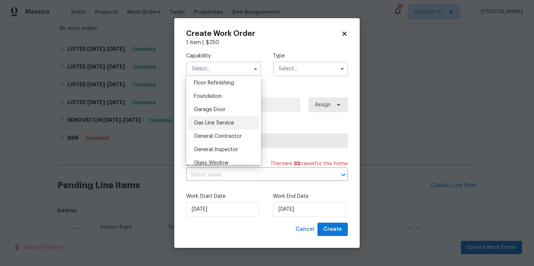
scroll to position [303, 0]
click at [230, 139] on span "General Contractor" at bounding box center [218, 136] width 48 height 5
type input "General Contractor"
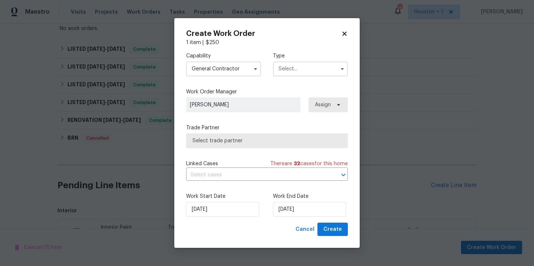
click at [320, 69] on input "text" at bounding box center [310, 69] width 75 height 15
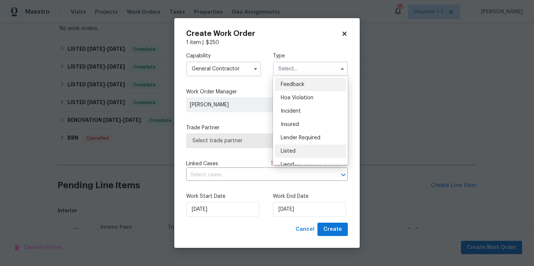
click at [312, 150] on div "Listed" at bounding box center [310, 151] width 71 height 13
type input "Listed"
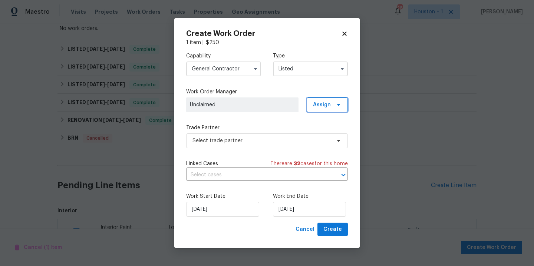
click at [331, 106] on span "Assign" at bounding box center [327, 105] width 41 height 15
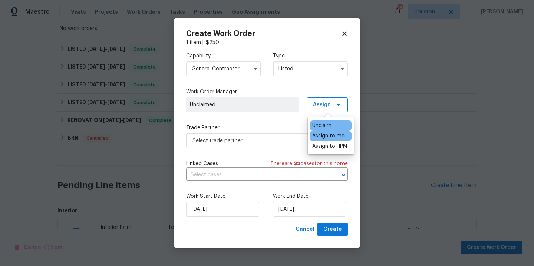
click at [331, 139] on div "Assign to me" at bounding box center [328, 135] width 32 height 7
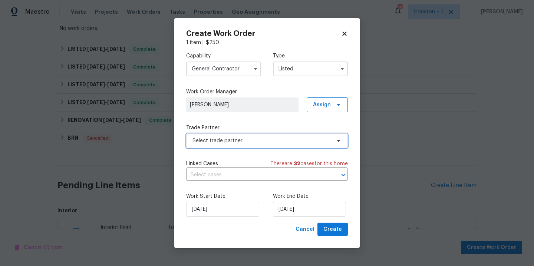
click at [263, 141] on span "Select trade partner" at bounding box center [262, 140] width 138 height 7
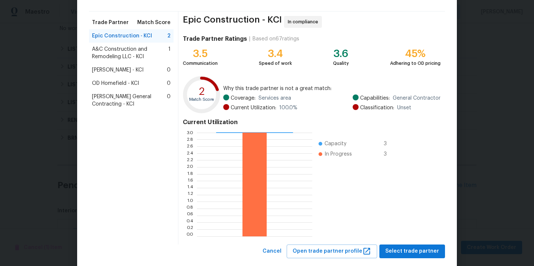
scroll to position [61, 0]
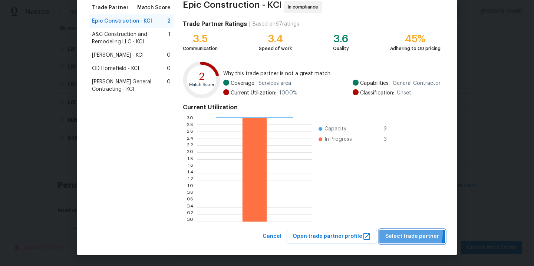
click at [400, 233] on span "Select trade partner" at bounding box center [413, 236] width 54 height 9
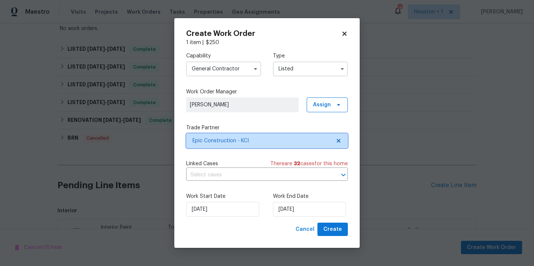
scroll to position [0, 0]
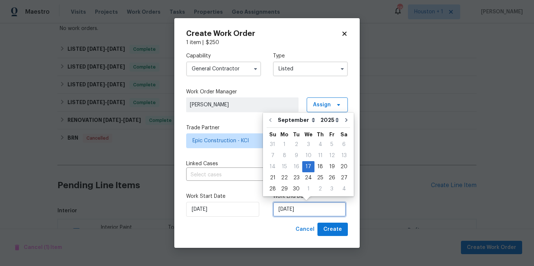
click at [337, 205] on input "[DATE]" at bounding box center [309, 209] width 73 height 15
click at [310, 178] on div "24" at bounding box center [308, 178] width 12 height 10
type input "[DATE]"
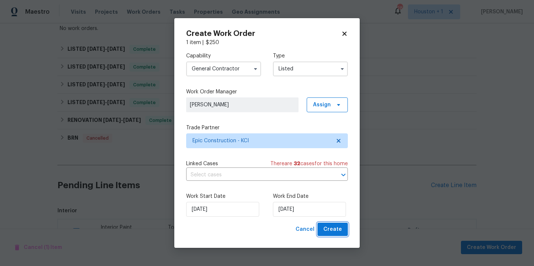
click at [331, 228] on span "Create" at bounding box center [333, 229] width 19 height 9
checkbox input "false"
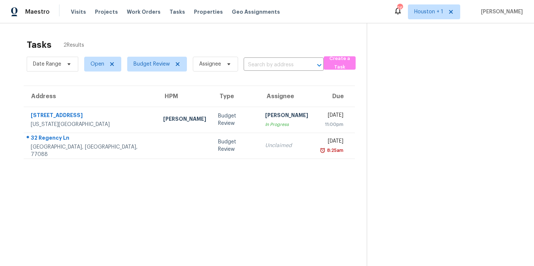
scroll to position [10, 0]
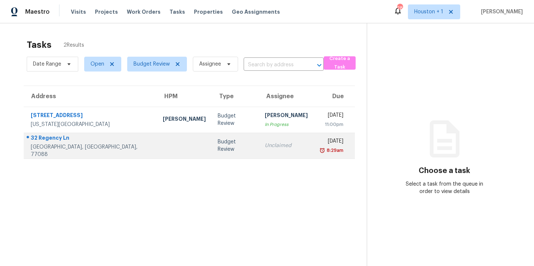
click at [163, 146] on div at bounding box center [184, 146] width 43 height 2
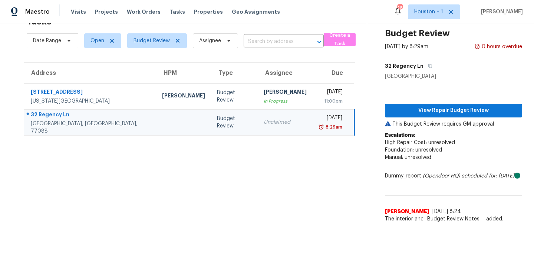
scroll to position [29, 0]
click at [435, 104] on button "View Repair Budget Review" at bounding box center [453, 111] width 137 height 14
click at [87, 246] on section "Tasks 2 Results Date Range Open Budget Review Assignee ​ Create a Task Address …" at bounding box center [189, 139] width 355 height 255
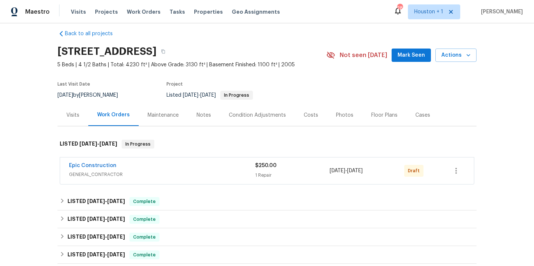
scroll to position [14, 0]
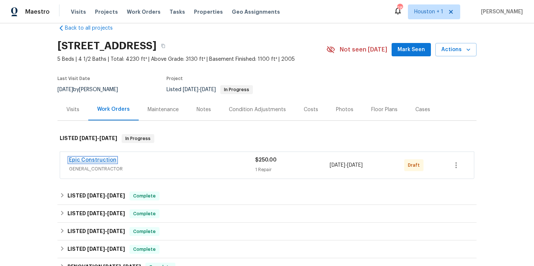
click at [85, 161] on link "Epic Construction" at bounding box center [93, 160] width 48 height 5
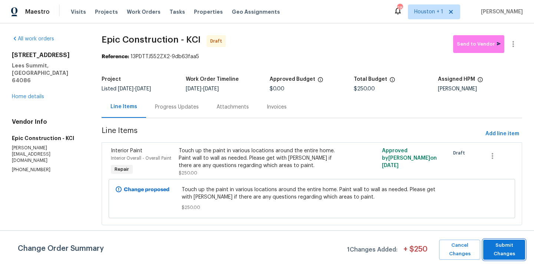
click at [514, 245] on span "Submit Changes" at bounding box center [504, 250] width 35 height 17
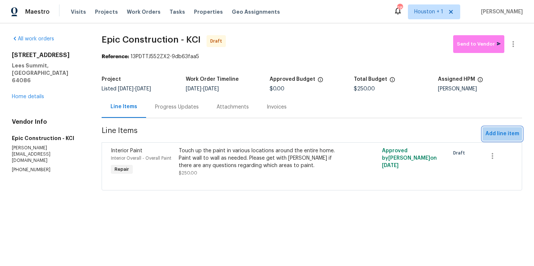
click at [505, 135] on span "Add line item" at bounding box center [503, 134] width 34 height 9
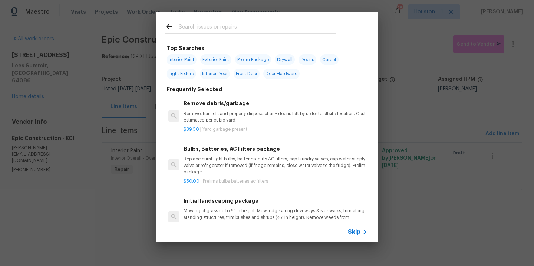
click at [238, 30] on input "text" at bounding box center [257, 27] width 157 height 11
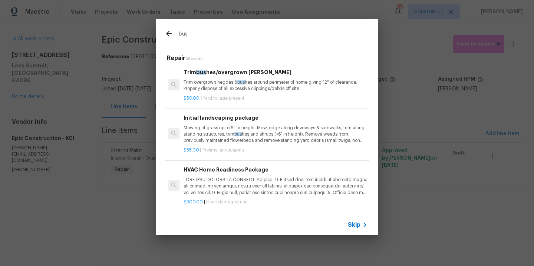
type input "bus"
click at [225, 83] on p "Trim overgrown hegdes & bus hes around perimeter of home giving 12" of clearanc…" at bounding box center [276, 85] width 184 height 13
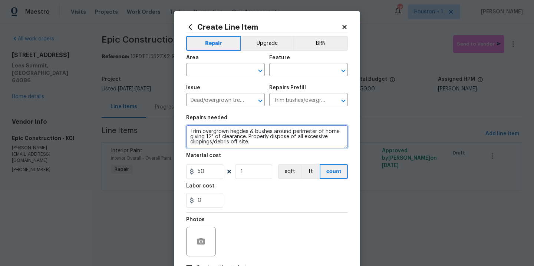
click at [261, 145] on textarea "Trim overgrown hegdes & bushes around perimeter of home giving 12" of clearance…" at bounding box center [267, 137] width 162 height 24
type textarea "Trim all of the overgrown bushes and trees around the entire home."
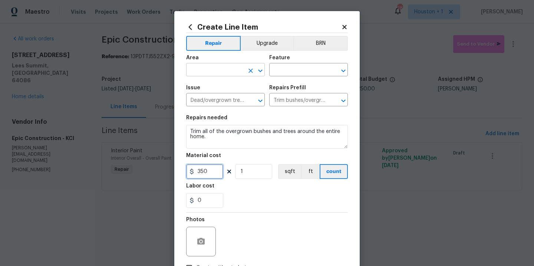
type input "350"
click at [220, 72] on input "text" at bounding box center [215, 71] width 58 height 12
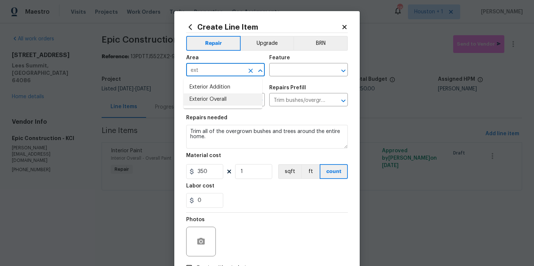
click at [223, 100] on li "Exterior Overall" at bounding box center [223, 100] width 79 height 12
type input "Exterior Overall"
click at [291, 72] on input "text" at bounding box center [298, 71] width 58 height 12
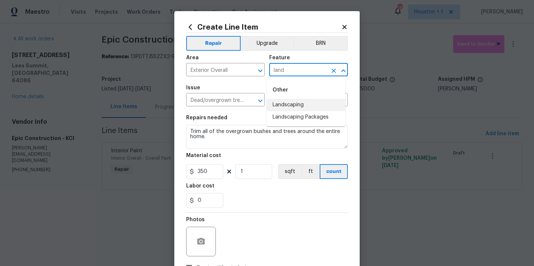
click at [302, 100] on li "Landscaping" at bounding box center [306, 105] width 79 height 12
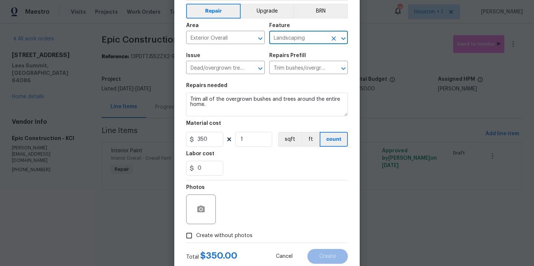
scroll to position [53, 0]
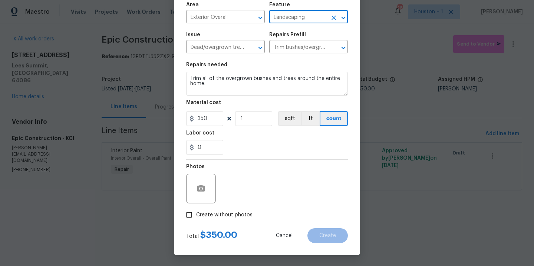
type input "Landscaping"
click at [239, 210] on label "Create without photos" at bounding box center [217, 215] width 71 height 14
click at [196, 210] on input "Create without photos" at bounding box center [189, 215] width 14 height 14
checkbox input "true"
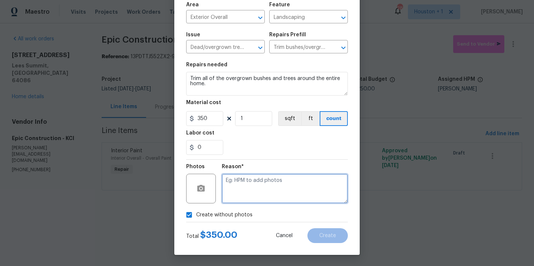
click at [256, 192] on textarea at bounding box center [285, 189] width 126 height 30
type textarea "."
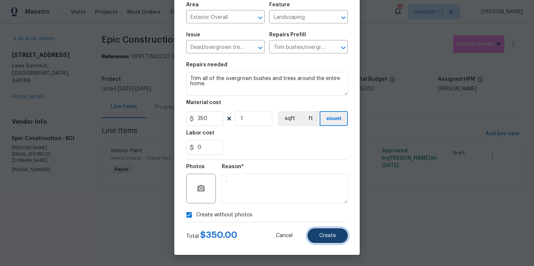
click at [327, 239] on button "Create" at bounding box center [328, 236] width 40 height 15
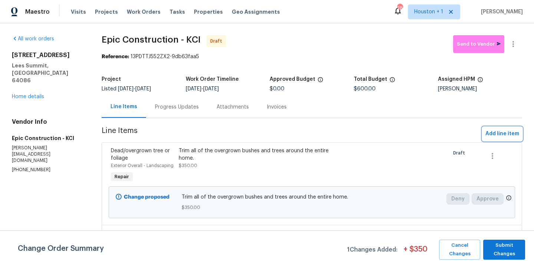
click at [483, 131] on button "Add line item" at bounding box center [503, 134] width 40 height 14
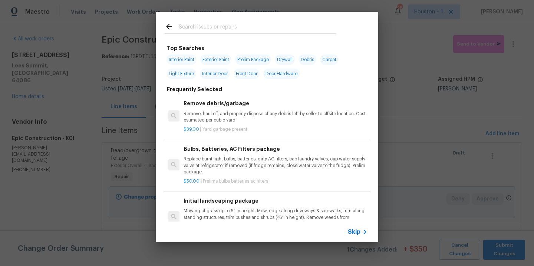
click at [197, 27] on input "text" at bounding box center [257, 27] width 157 height 11
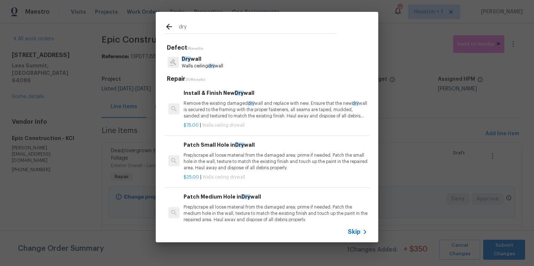
type input "dry"
click at [199, 60] on p "Dry wall" at bounding box center [203, 59] width 42 height 8
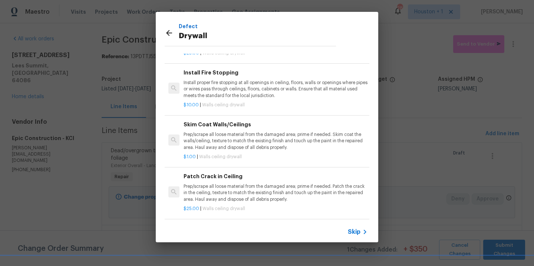
scroll to position [34, 0]
click at [172, 34] on icon at bounding box center [169, 33] width 9 height 9
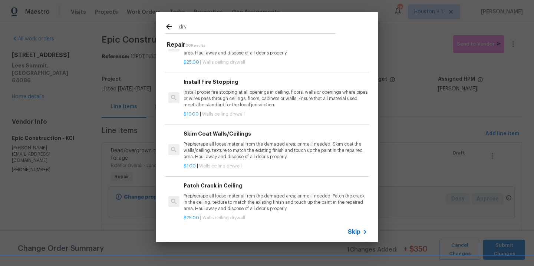
scroll to position [50, 0]
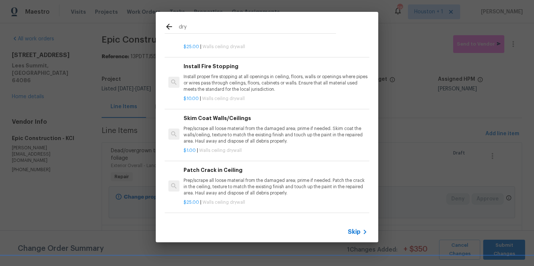
click at [170, 33] on div at bounding box center [172, 27] width 14 height 11
click at [168, 27] on icon at bounding box center [169, 27] width 6 height 6
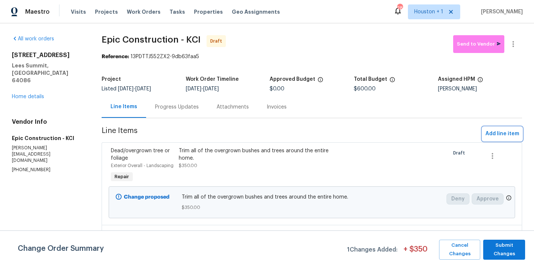
click at [498, 138] on span "Add line item" at bounding box center [503, 134] width 34 height 9
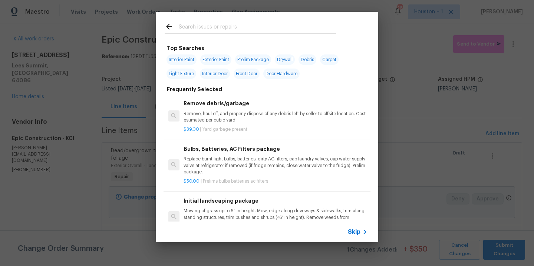
click at [245, 30] on input "text" at bounding box center [257, 27] width 157 height 11
click at [184, 65] on span "Interior Paint" at bounding box center [182, 60] width 30 height 10
type input "Interior Paint"
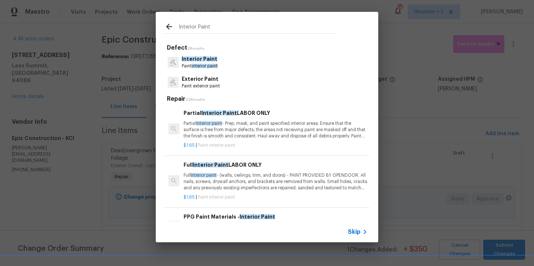
click at [201, 65] on span "interior paint" at bounding box center [205, 66] width 26 height 4
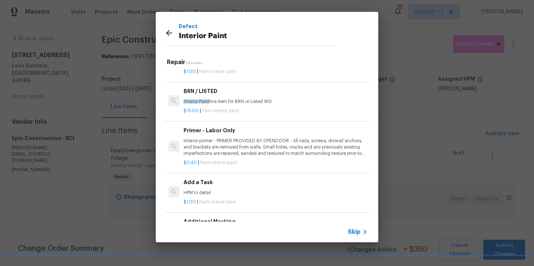
scroll to position [1, 0]
click at [222, 178] on h6 "Add a Task" at bounding box center [276, 182] width 184 height 8
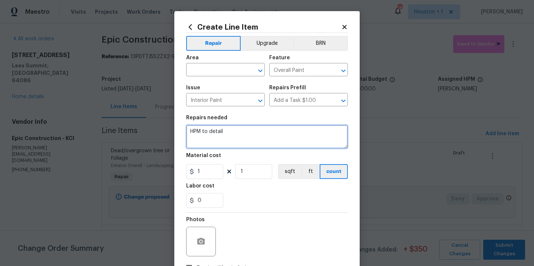
click at [256, 138] on textarea "HPM to detail" at bounding box center [267, 137] width 162 height 24
click at [292, 132] on textarea "Install drywall where missing in the garage and prime and paint the walls" at bounding box center [267, 137] width 162 height 24
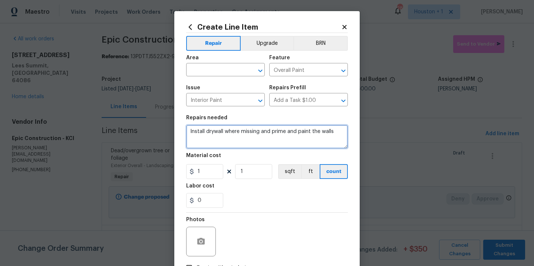
click at [341, 131] on textarea "Install drywall where missing and prime and paint the walls" at bounding box center [267, 137] width 162 height 24
type textarea "Install drywall where missing and prime and paint the walls and ceiling in the …"
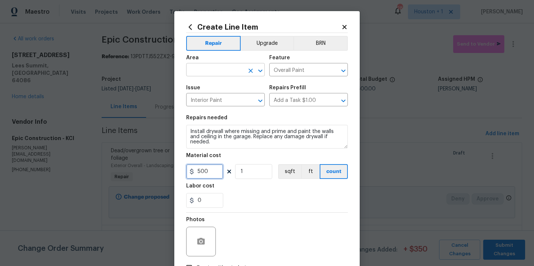
type input "500"
click at [219, 67] on input "text" at bounding box center [215, 71] width 58 height 12
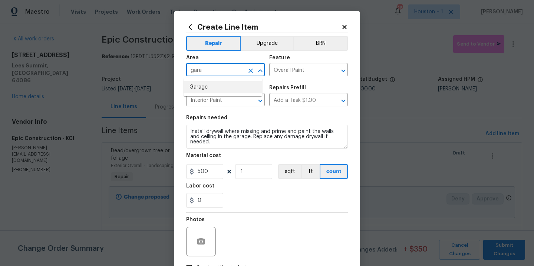
click at [219, 88] on li "Garage" at bounding box center [223, 87] width 79 height 12
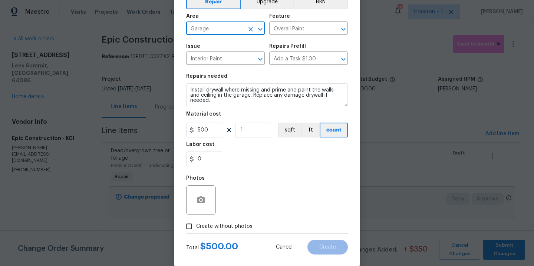
scroll to position [53, 0]
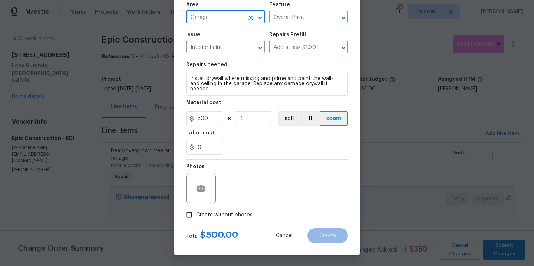
type input "Garage"
click at [237, 217] on span "Create without photos" at bounding box center [224, 216] width 56 height 8
click at [196, 217] on input "Create without photos" at bounding box center [189, 215] width 14 height 14
checkbox input "true"
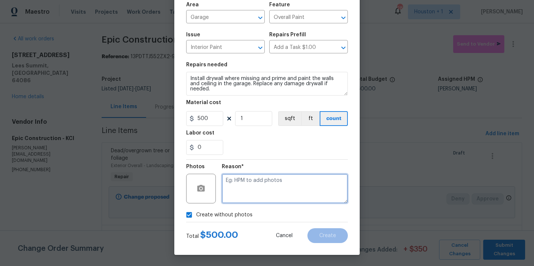
click at [251, 200] on textarea at bounding box center [285, 189] width 126 height 30
type textarea "."
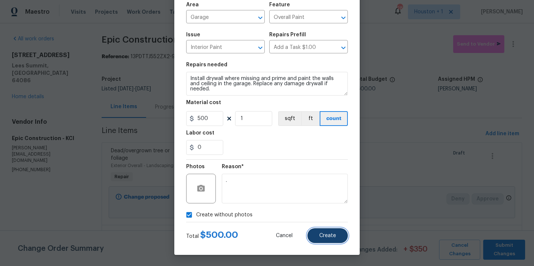
click at [329, 240] on button "Create" at bounding box center [328, 236] width 40 height 15
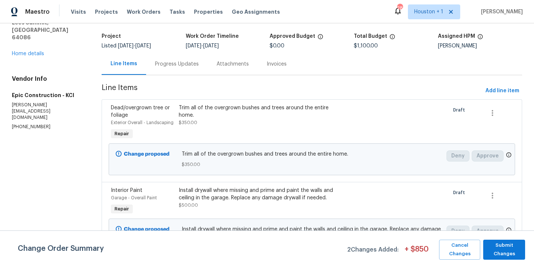
scroll to position [124, 0]
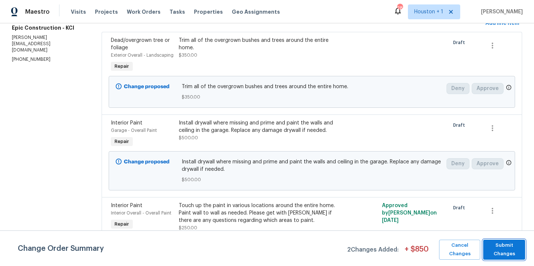
click at [516, 251] on span "Submit Changes" at bounding box center [504, 250] width 35 height 17
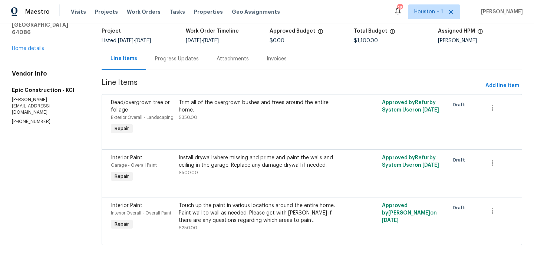
scroll to position [0, 0]
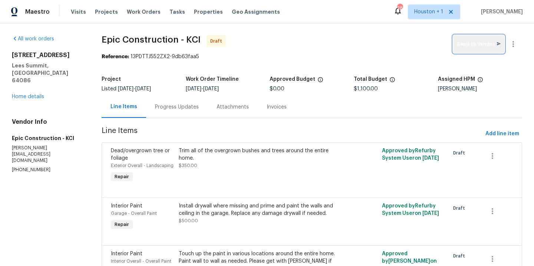
click at [478, 41] on span "Send to Vendor" at bounding box center [479, 44] width 44 height 9
click at [170, 108] on div "Progress Updates" at bounding box center [177, 107] width 44 height 7
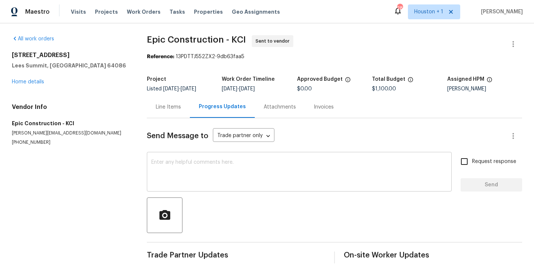
click at [237, 173] on textarea at bounding box center [299, 173] width 296 height 26
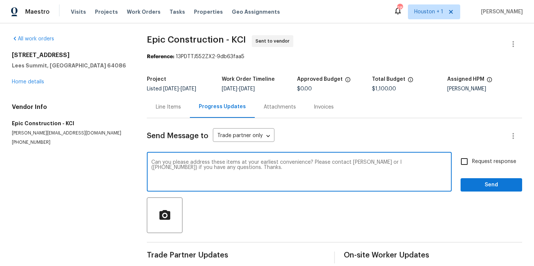
type textarea "Can you please address these items at your earliest convenience? Please contact…"
click at [460, 164] on input "Request response" at bounding box center [465, 162] width 16 height 16
checkbox input "true"
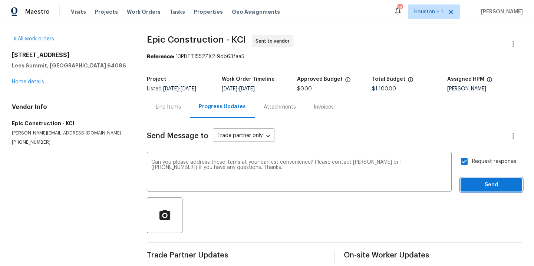
click at [470, 184] on span "Send" at bounding box center [492, 185] width 50 height 9
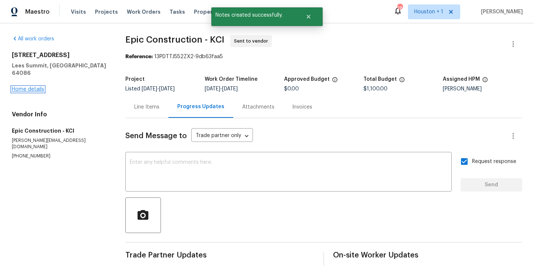
click at [39, 87] on link "Home details" at bounding box center [28, 89] width 32 height 5
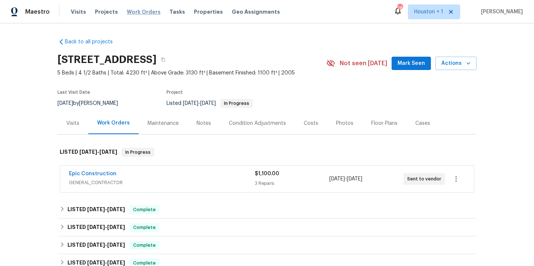
click at [141, 9] on span "Work Orders" at bounding box center [144, 11] width 34 height 7
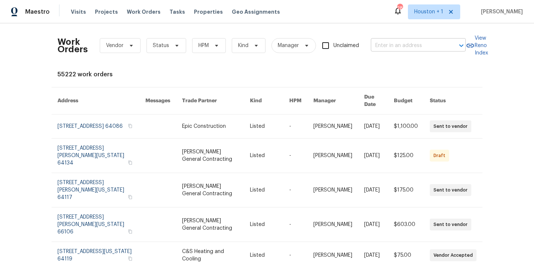
click at [412, 40] on input "text" at bounding box center [408, 46] width 74 height 12
type input "15416 fl"
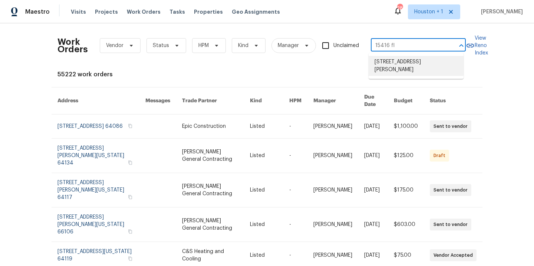
click at [407, 68] on li "[STREET_ADDRESS][PERSON_NAME]" at bounding box center [416, 66] width 95 height 20
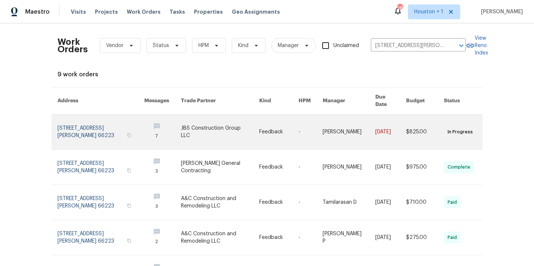
click at [191, 127] on link at bounding box center [220, 132] width 79 height 35
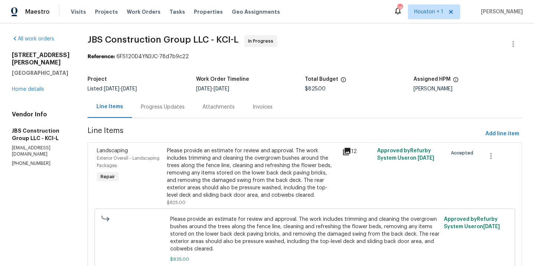
scroll to position [56, 0]
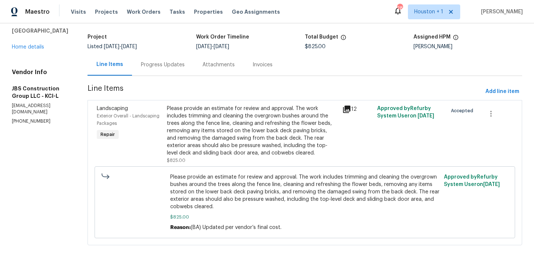
click at [26, 156] on section "All work orders 15416 Floyd St Overland Park, KS 66223 Home details Vendor Info…" at bounding box center [41, 124] width 58 height 262
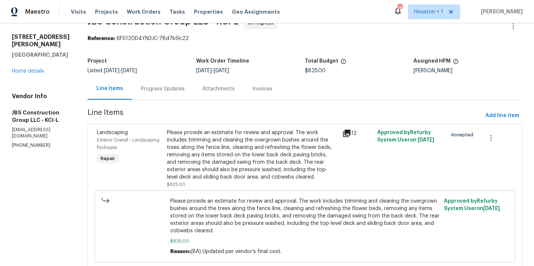
scroll to position [0, 0]
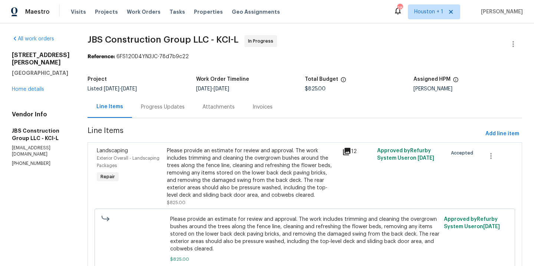
click at [291, 132] on span "Line Items" at bounding box center [285, 134] width 395 height 14
click at [175, 110] on div "Progress Updates" at bounding box center [163, 107] width 44 height 7
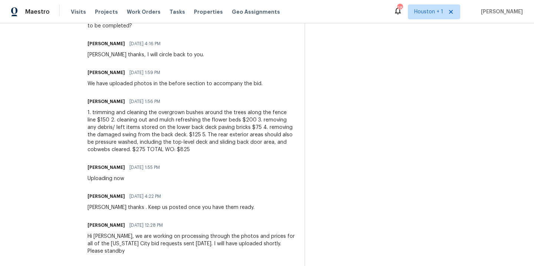
scroll to position [354, 0]
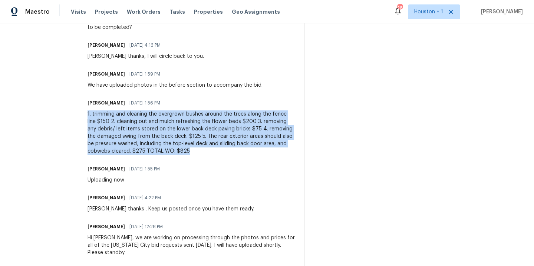
drag, startPoint x: 289, startPoint y: 159, endPoint x: 109, endPoint y: 118, distance: 184.7
click at [109, 118] on div "All work orders 15416 Floyd St Overland Park, KS 66223 Home details Vendor Info…" at bounding box center [267, 101] width 534 height 864
click at [103, 142] on div "All work orders 15416 Floyd St Overland Park, KS 66223 Home details Vendor Info…" at bounding box center [267, 101] width 534 height 864
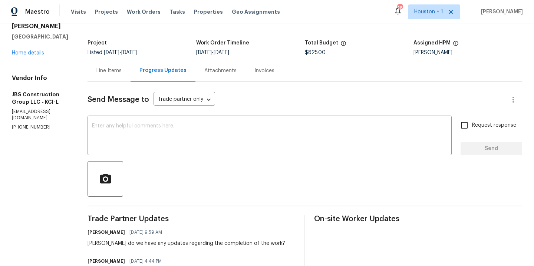
scroll to position [0, 0]
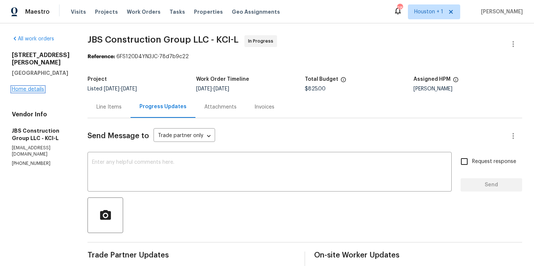
click at [35, 87] on link "Home details" at bounding box center [28, 89] width 32 height 5
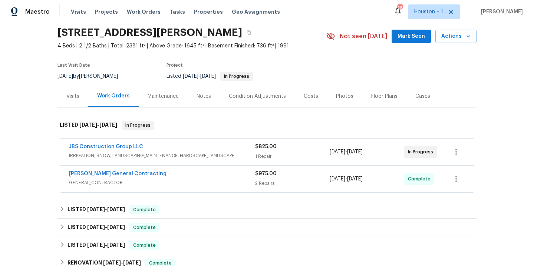
scroll to position [40, 0]
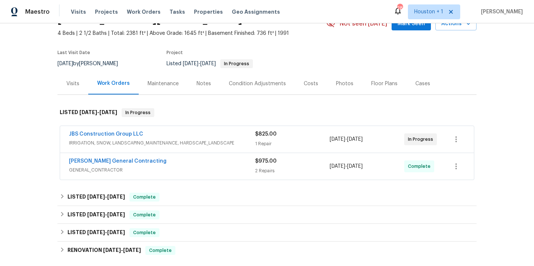
click at [104, 164] on span "[PERSON_NAME] General Contracting" at bounding box center [118, 161] width 98 height 7
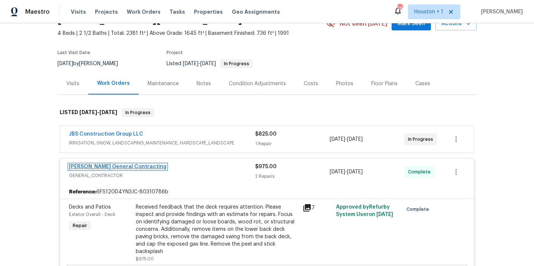
click at [108, 168] on link "[PERSON_NAME] General Contracting" at bounding box center [118, 166] width 98 height 5
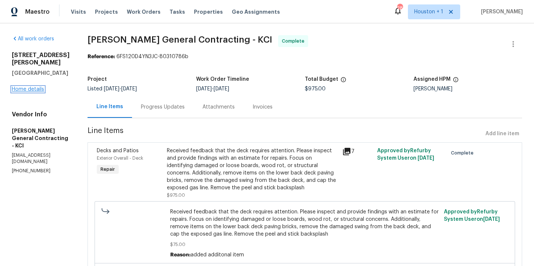
click at [31, 87] on link "Home details" at bounding box center [28, 89] width 32 height 5
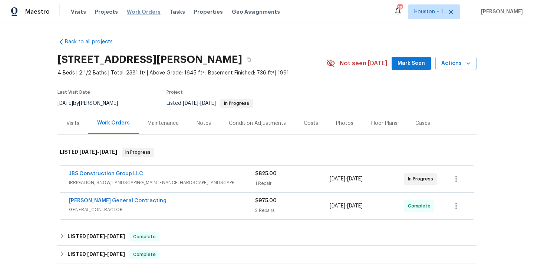
click at [140, 17] on div "Visits Projects Work Orders Tasks Properties Geo Assignments" at bounding box center [180, 11] width 218 height 15
click at [138, 13] on span "Work Orders" at bounding box center [144, 11] width 34 height 7
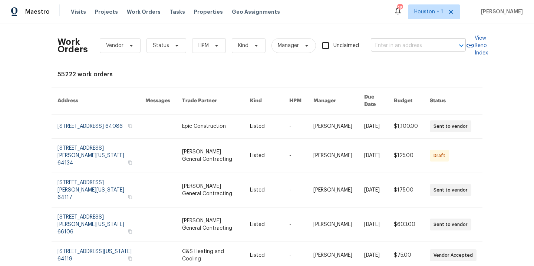
click at [410, 51] on input "text" at bounding box center [408, 46] width 74 height 12
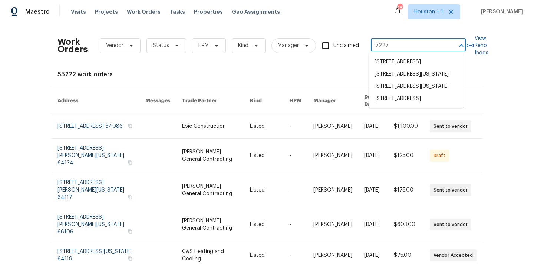
type input "7227 g"
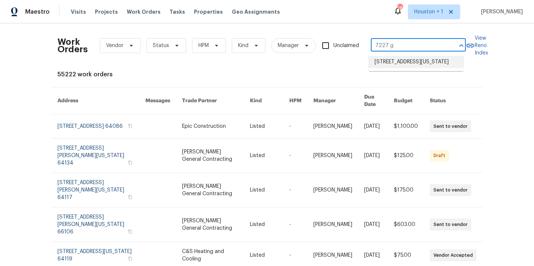
click at [412, 61] on li "[STREET_ADDRESS][US_STATE]" at bounding box center [416, 62] width 95 height 12
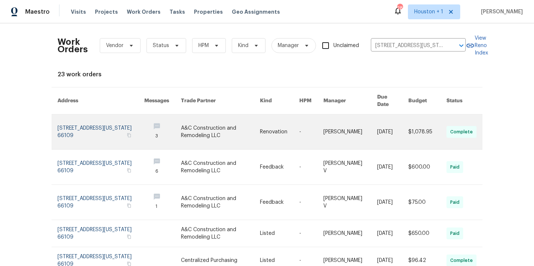
click at [197, 131] on link at bounding box center [220, 132] width 79 height 35
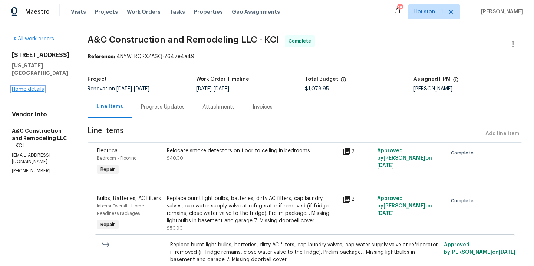
click at [34, 87] on link "Home details" at bounding box center [28, 89] width 32 height 5
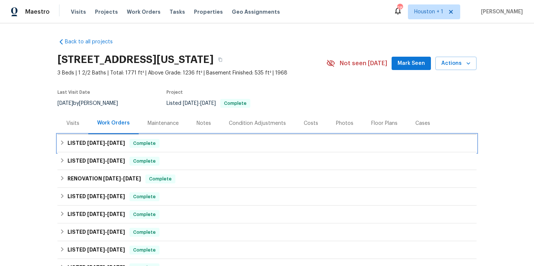
click at [95, 145] on span "[DATE]" at bounding box center [96, 143] width 18 height 5
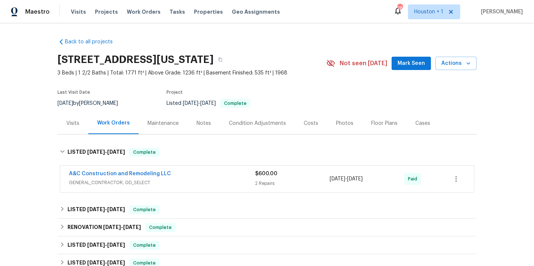
click at [98, 171] on span "A&C Construction and Remodeling LLC" at bounding box center [120, 173] width 102 height 7
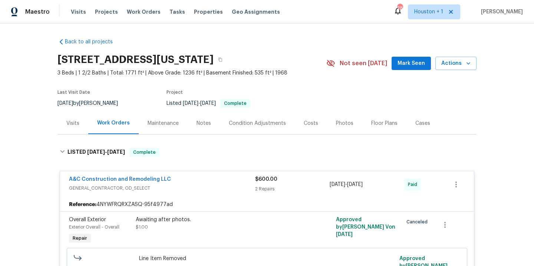
click at [42, 137] on div "Back to all projects 7227 Greeley Ave, Kansas City, KS 66109 3 Beds | 1 2/2 Bat…" at bounding box center [267, 144] width 534 height 243
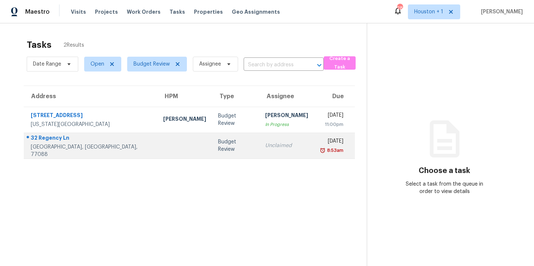
click at [47, 144] on div "32 Regency Ln" at bounding box center [91, 138] width 121 height 9
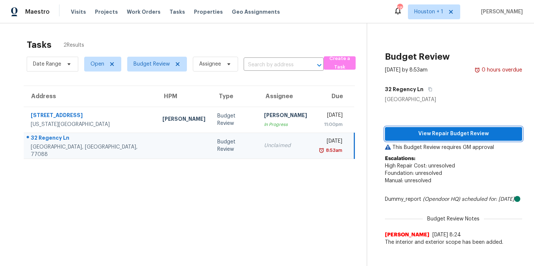
click at [432, 133] on span "View Repair Budget Review" at bounding box center [453, 134] width 125 height 9
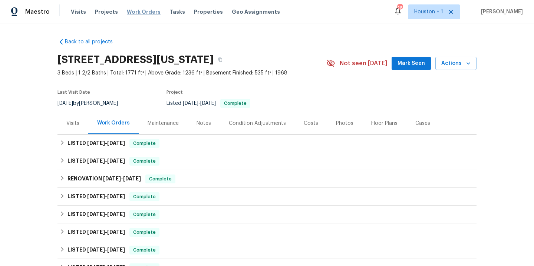
click at [140, 11] on span "Work Orders" at bounding box center [144, 11] width 34 height 7
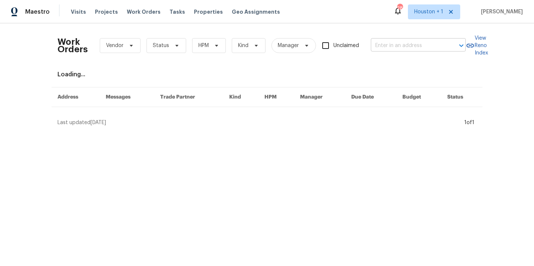
click at [410, 45] on input "text" at bounding box center [408, 46] width 74 height 12
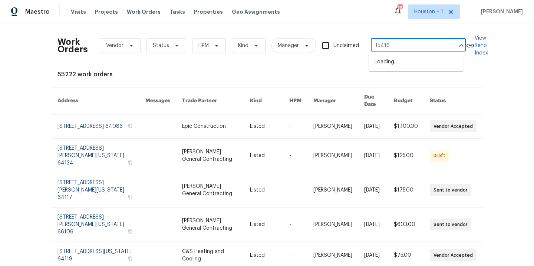
type input "15416"
click at [410, 65] on li "[STREET_ADDRESS][PERSON_NAME]" at bounding box center [416, 66] width 95 height 20
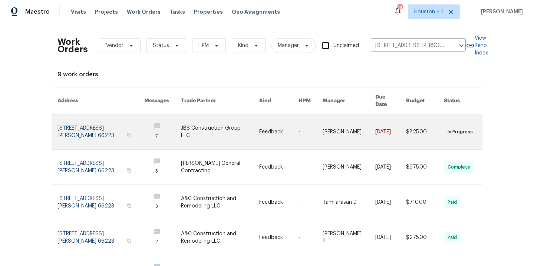
click at [207, 124] on link at bounding box center [220, 132] width 79 height 35
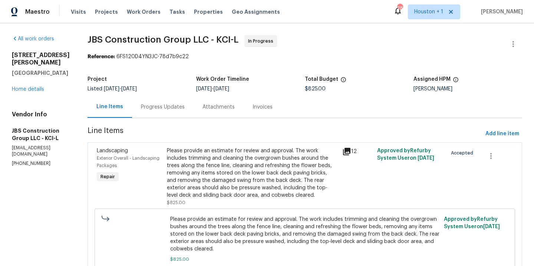
click at [185, 109] on div "Progress Updates" at bounding box center [163, 107] width 44 height 7
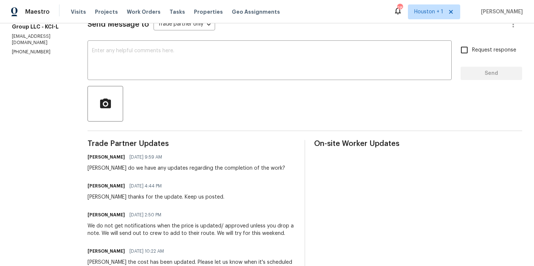
scroll to position [119, 0]
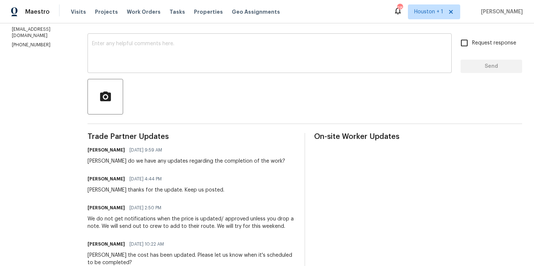
click at [225, 62] on textarea at bounding box center [270, 54] width 356 height 26
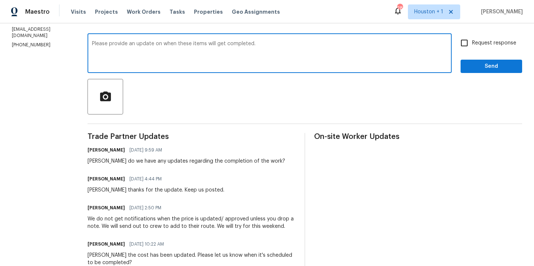
type textarea "Please provide an update on when these items will get completed."
click at [457, 45] on input "Request response" at bounding box center [465, 43] width 16 height 16
checkbox input "true"
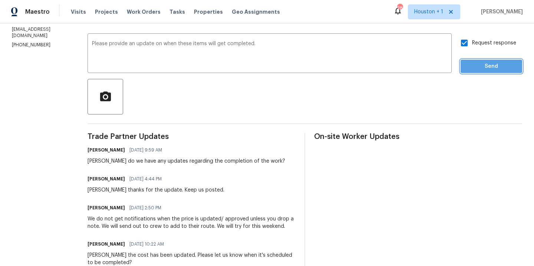
click at [476, 64] on span "Send" at bounding box center [492, 66] width 50 height 9
